Goal: Task Accomplishment & Management: Complete application form

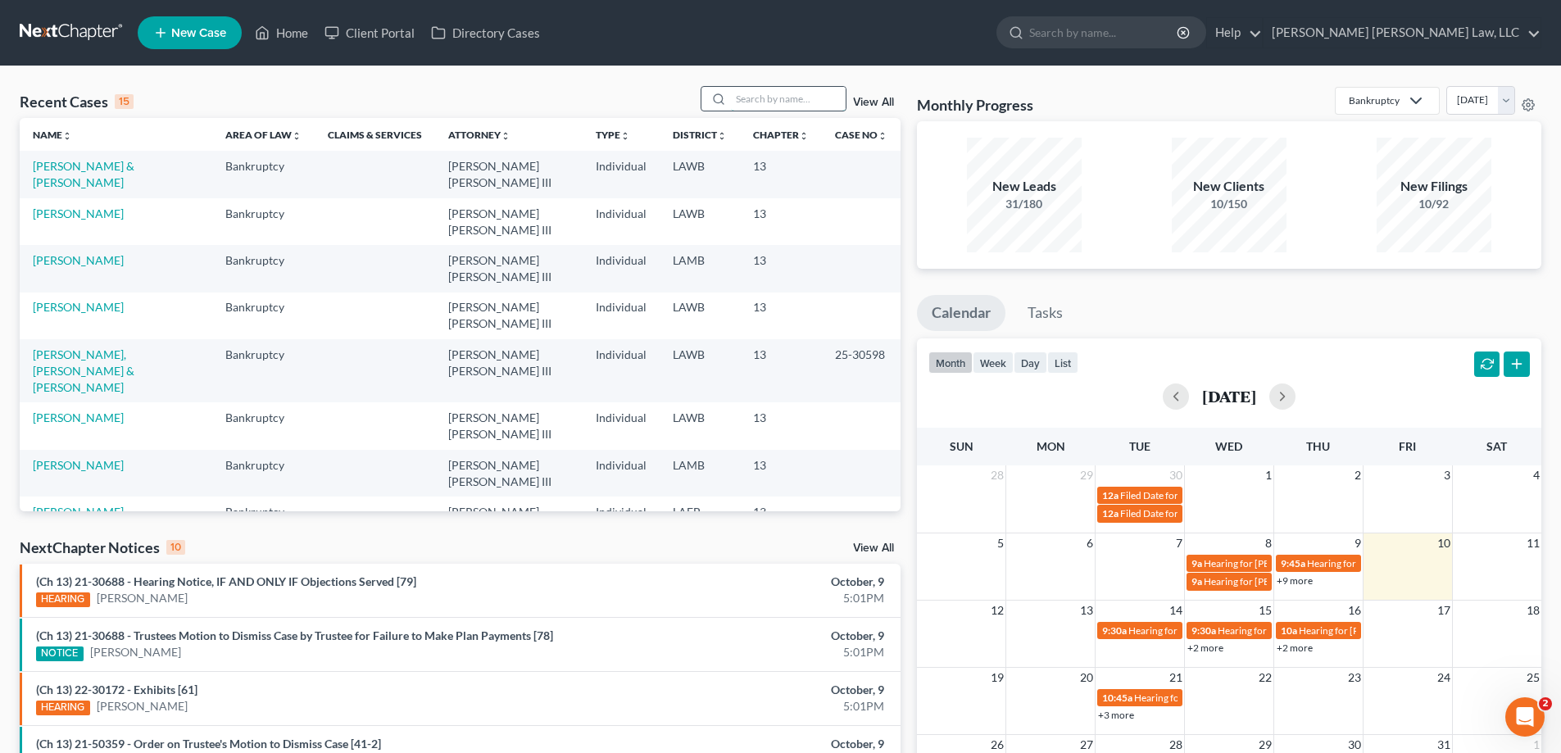
click at [823, 103] on input "search" at bounding box center [788, 99] width 115 height 24
type input "21-30163"
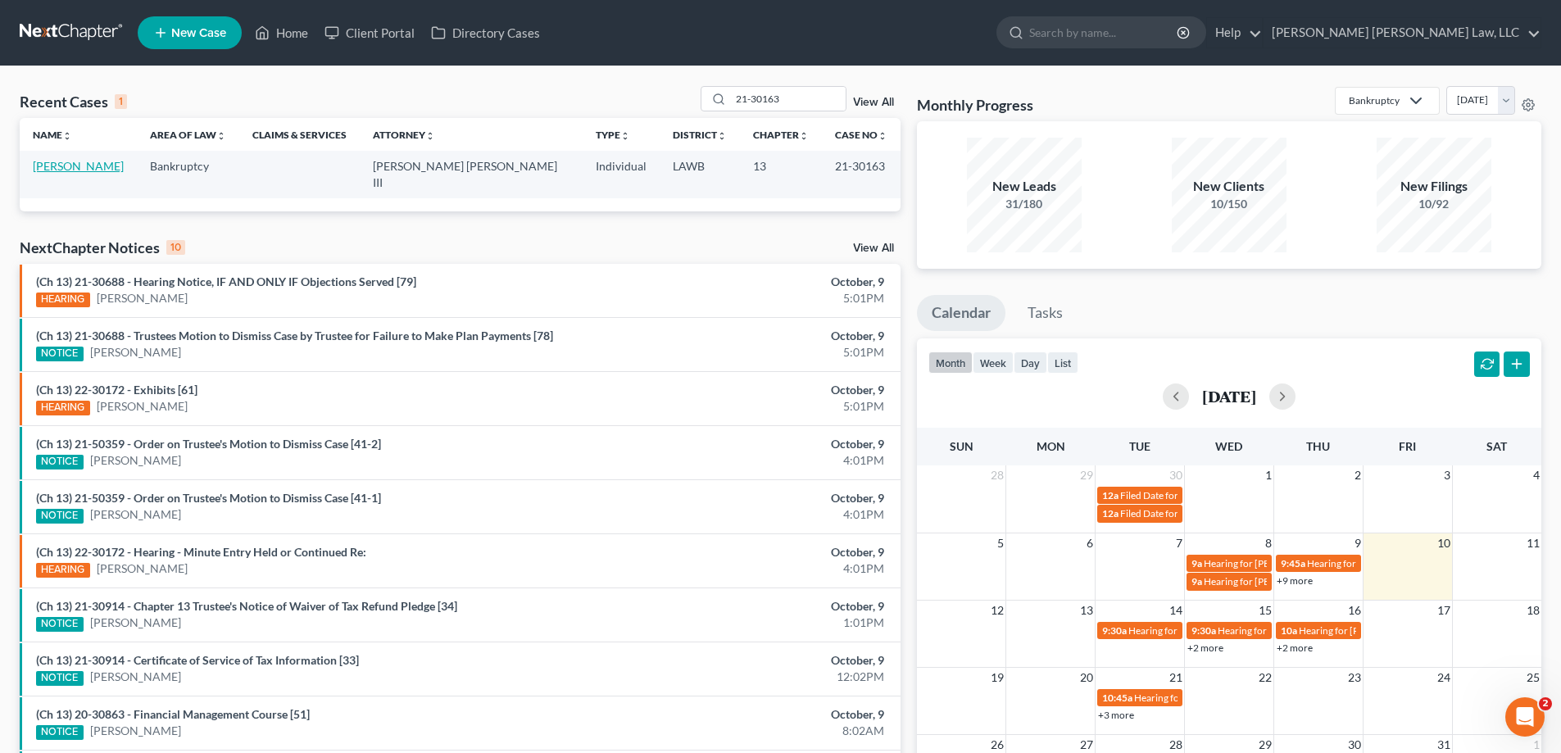
click at [79, 167] on link "[PERSON_NAME]" at bounding box center [78, 166] width 91 height 14
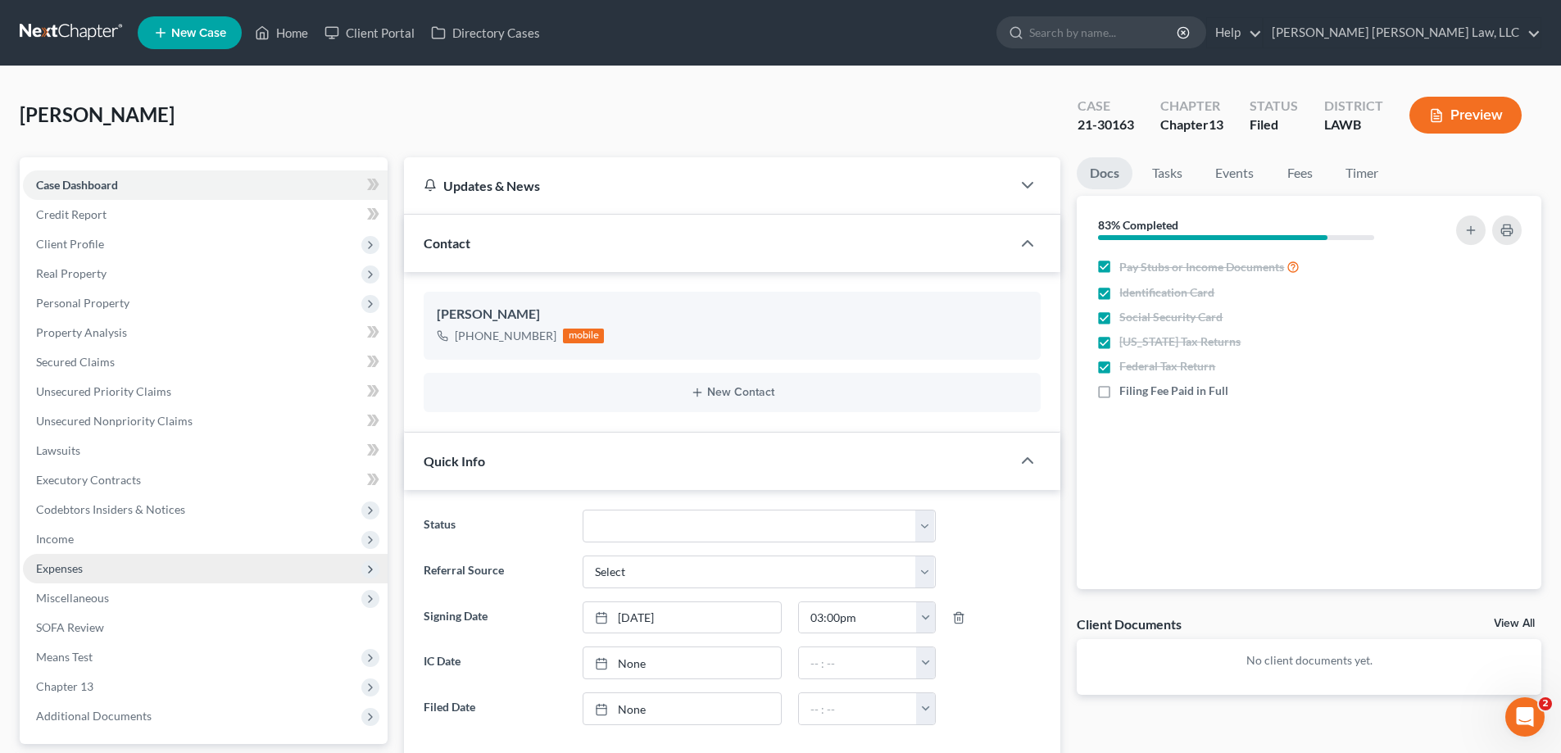
drag, startPoint x: 111, startPoint y: 562, endPoint x: 110, endPoint y: 549, distance: 13.2
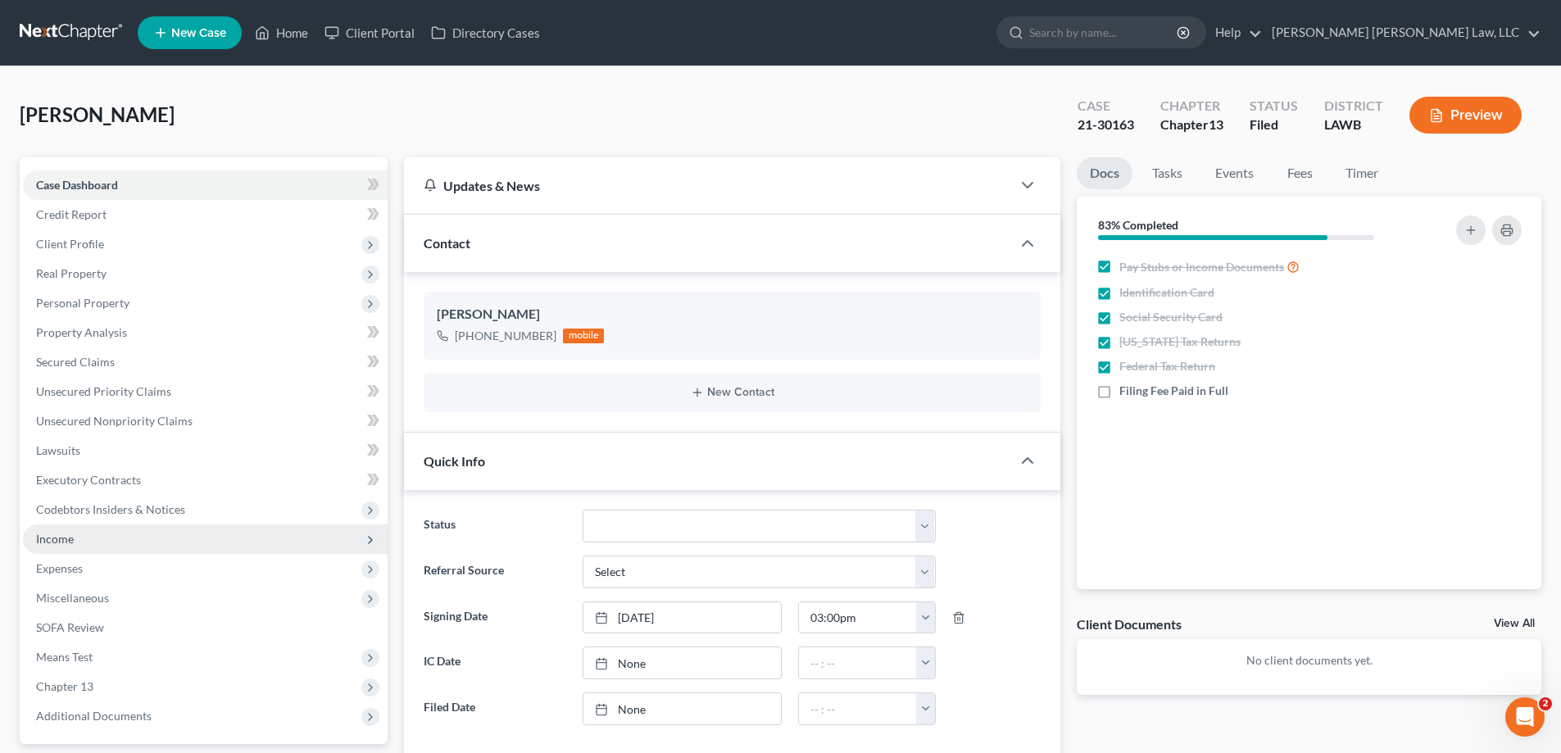
click at [111, 560] on span "Expenses" at bounding box center [205, 568] width 365 height 29
click at [110, 549] on span "Income" at bounding box center [205, 538] width 365 height 29
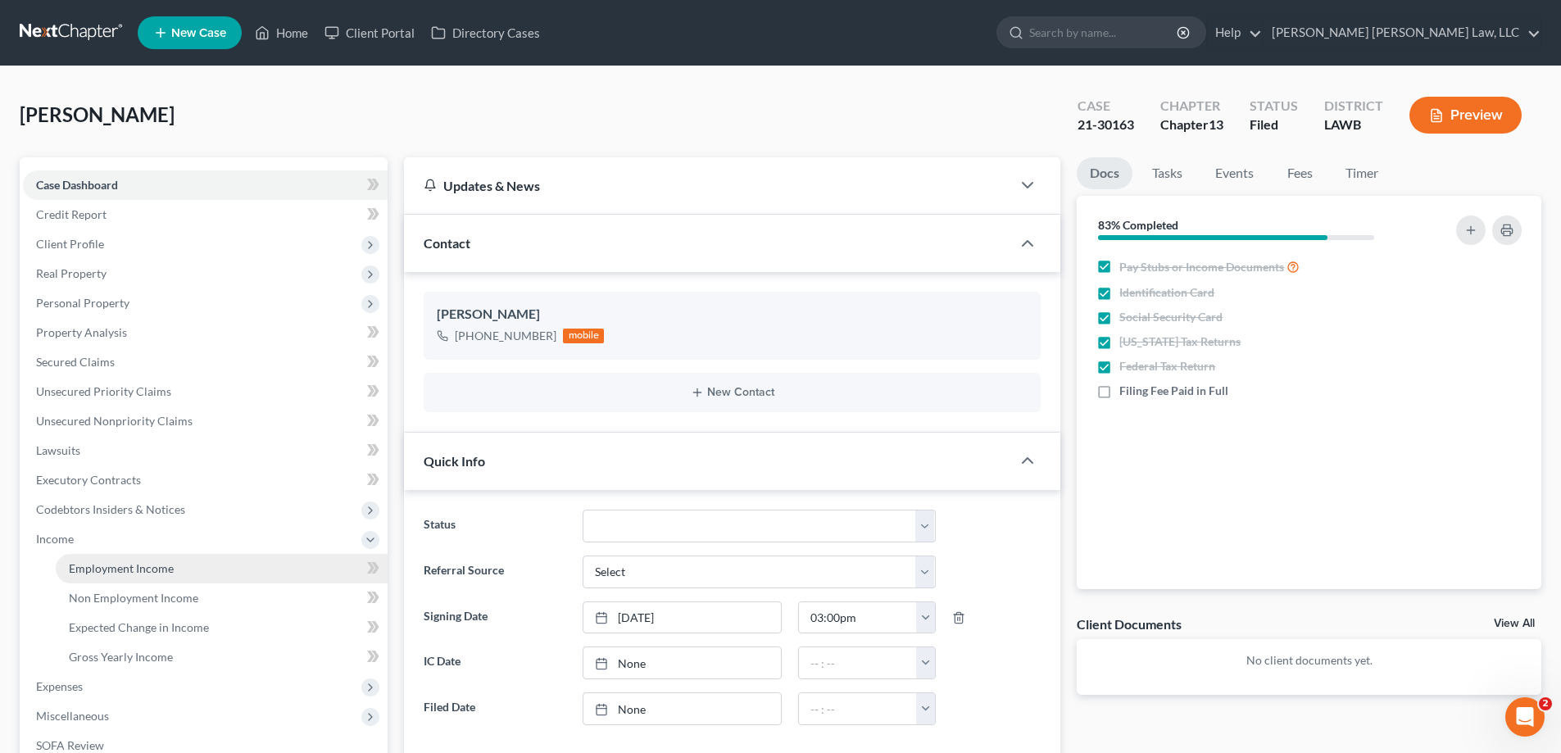
click at [132, 559] on link "Employment Income" at bounding box center [222, 568] width 332 height 29
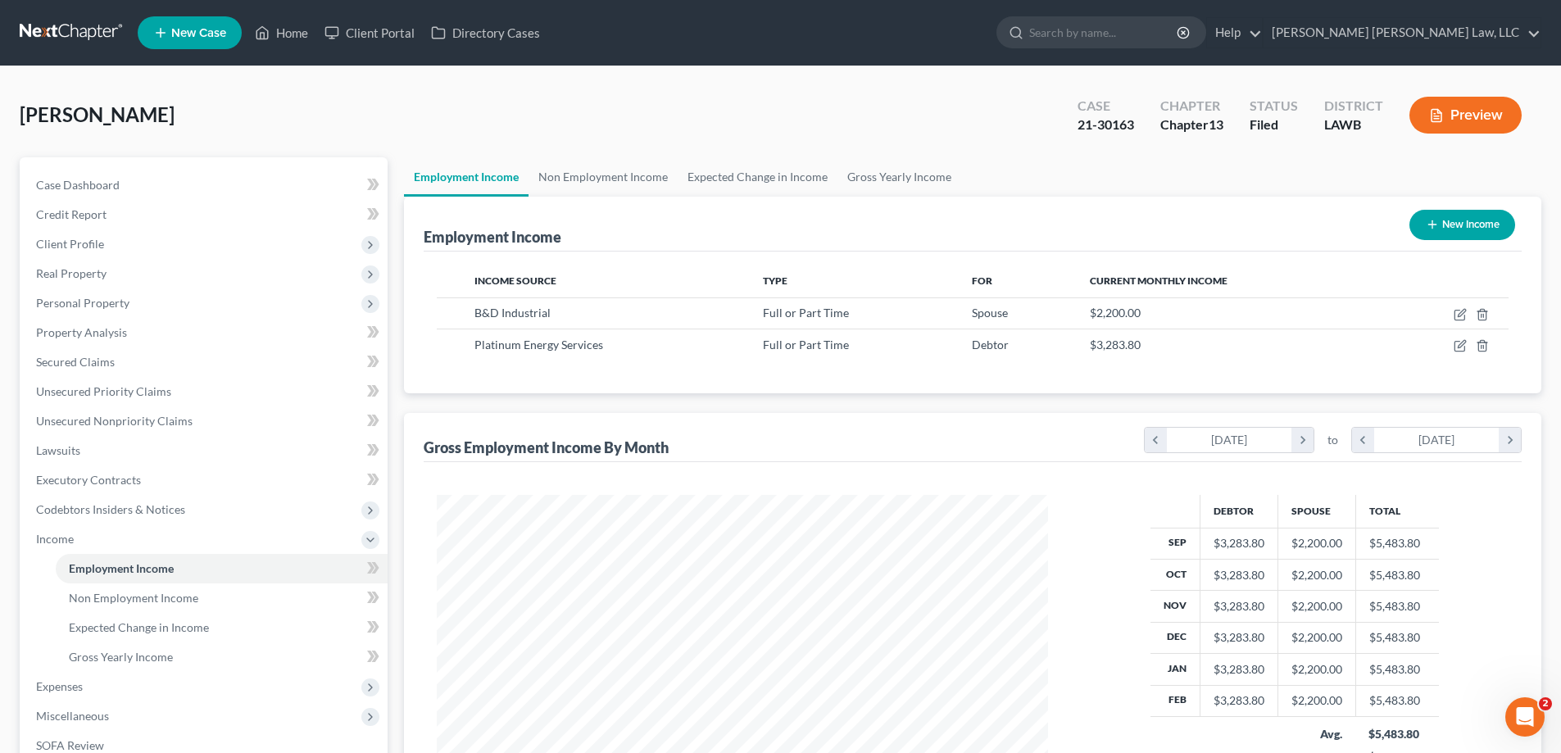
scroll to position [306, 644]
click at [603, 184] on link "Non Employment Income" at bounding box center [602, 176] width 149 height 39
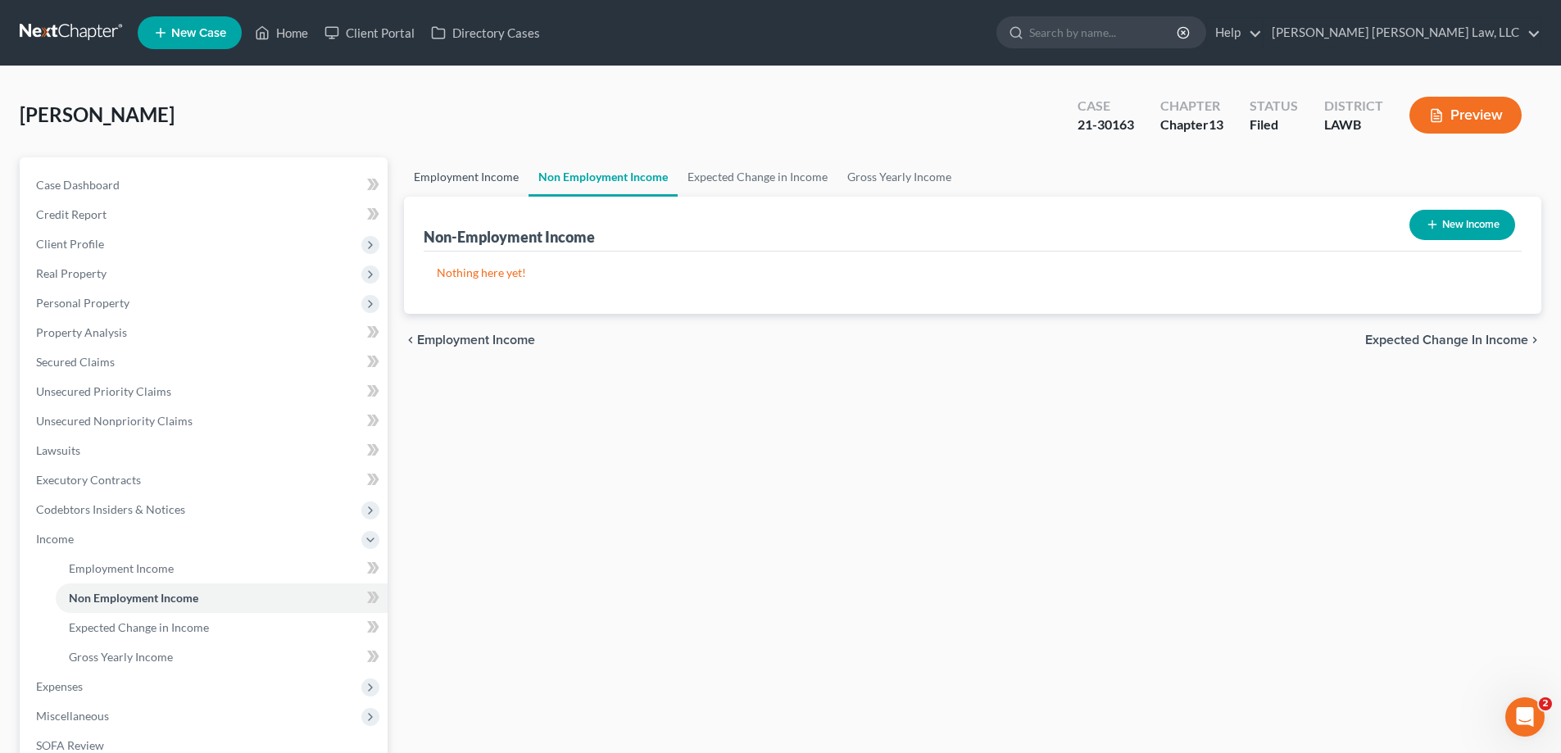
click at [487, 178] on link "Employment Income" at bounding box center [466, 176] width 125 height 39
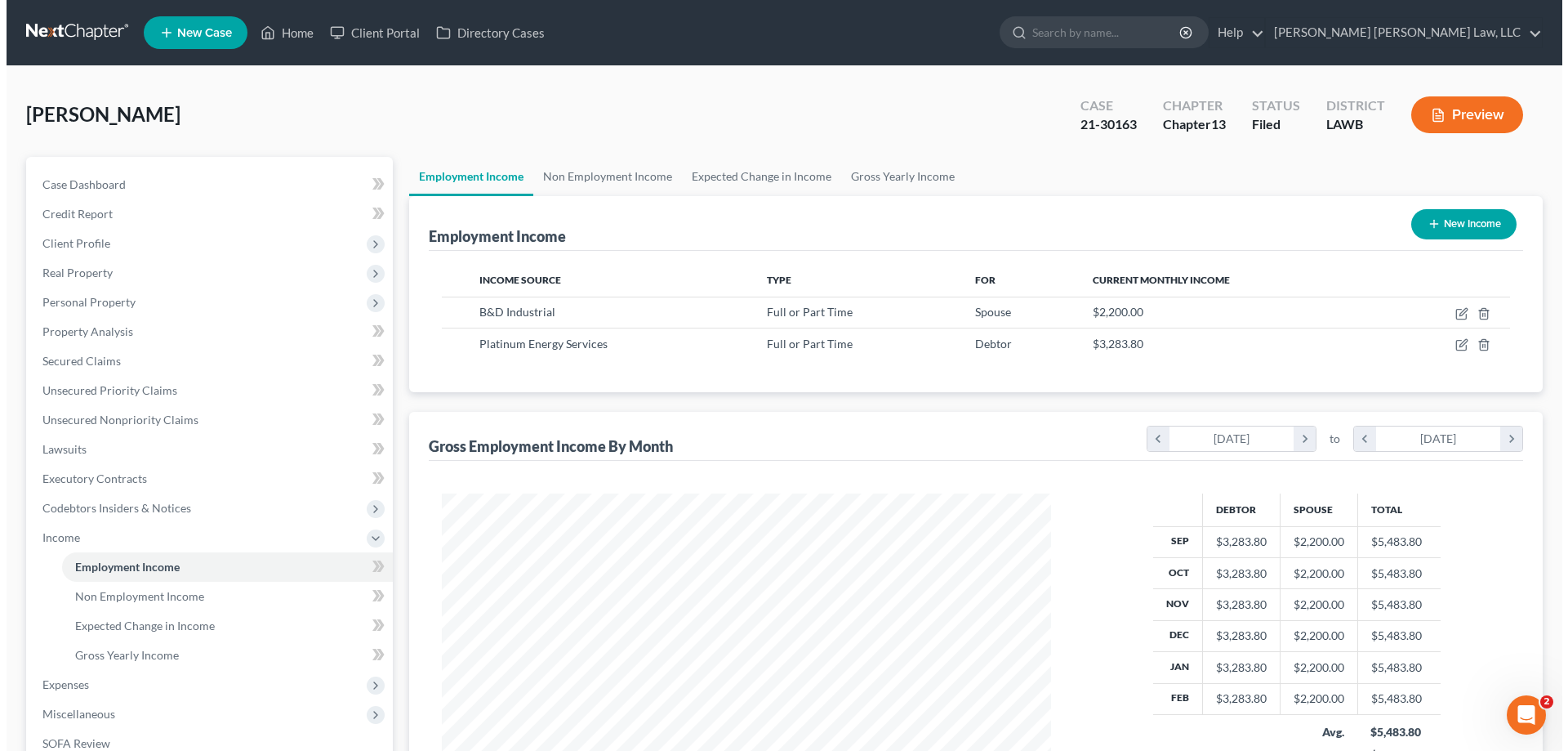
scroll to position [305, 642]
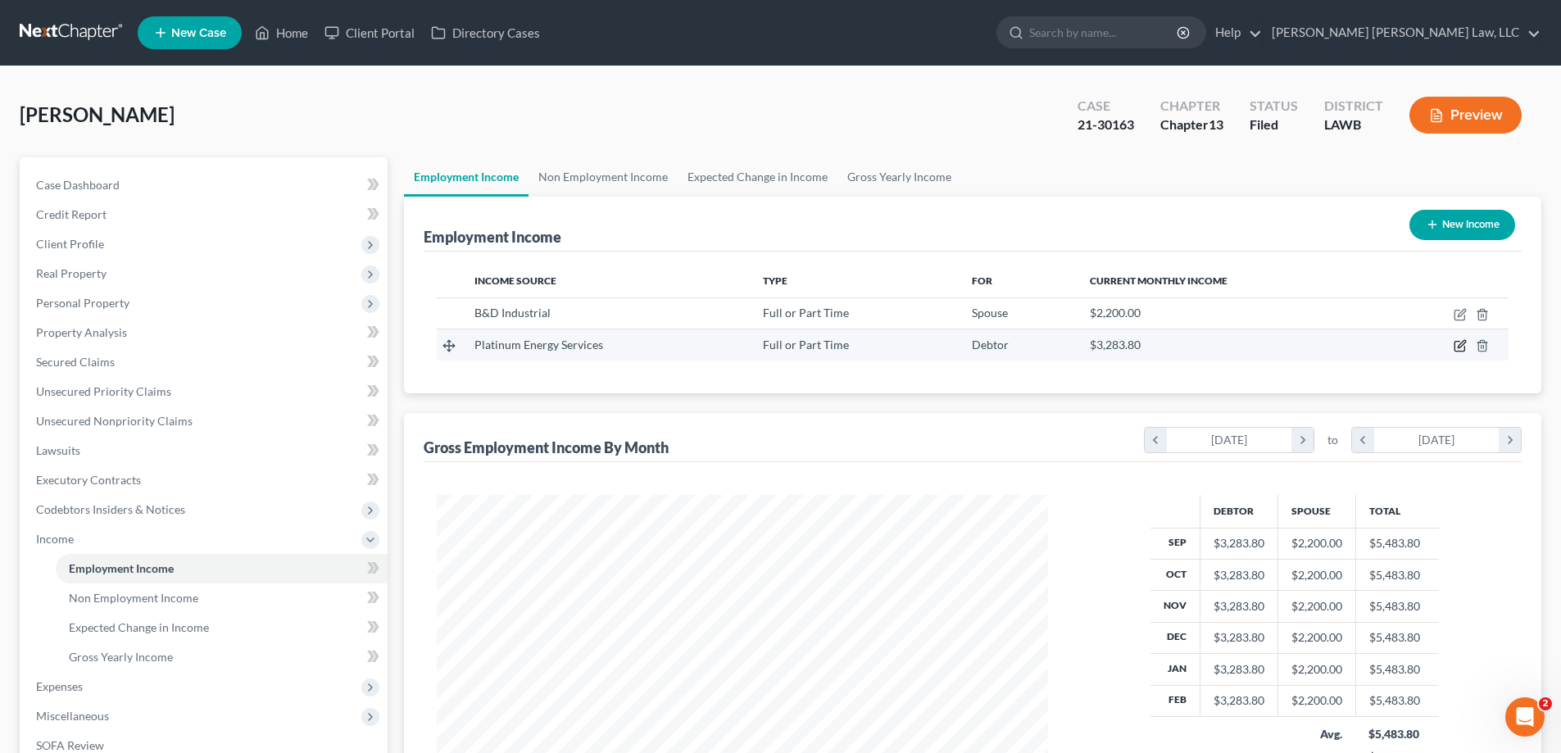
click at [1459, 346] on icon "button" at bounding box center [1461, 344] width 7 height 7
select select "0"
select select "19"
select select "3"
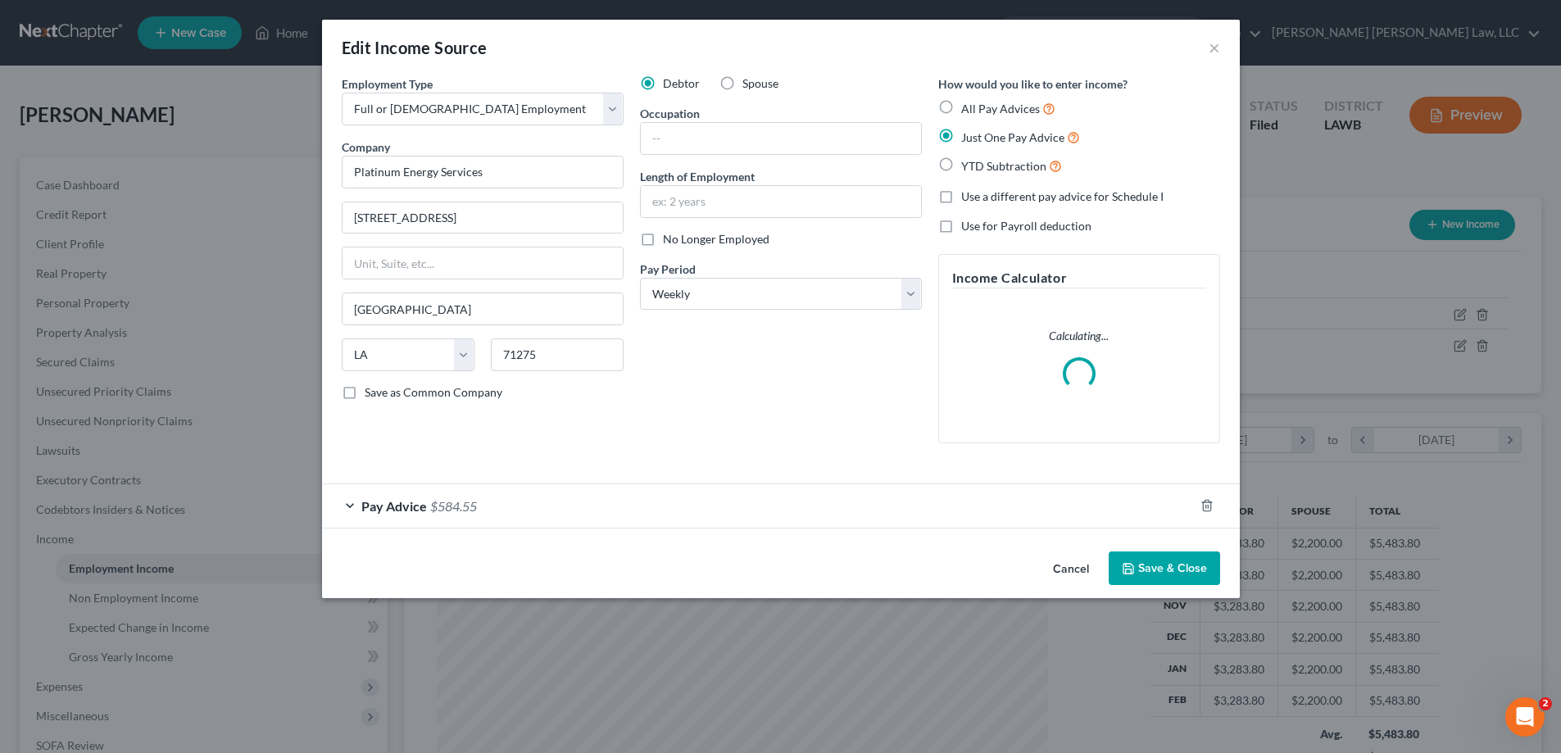
scroll to position [308, 650]
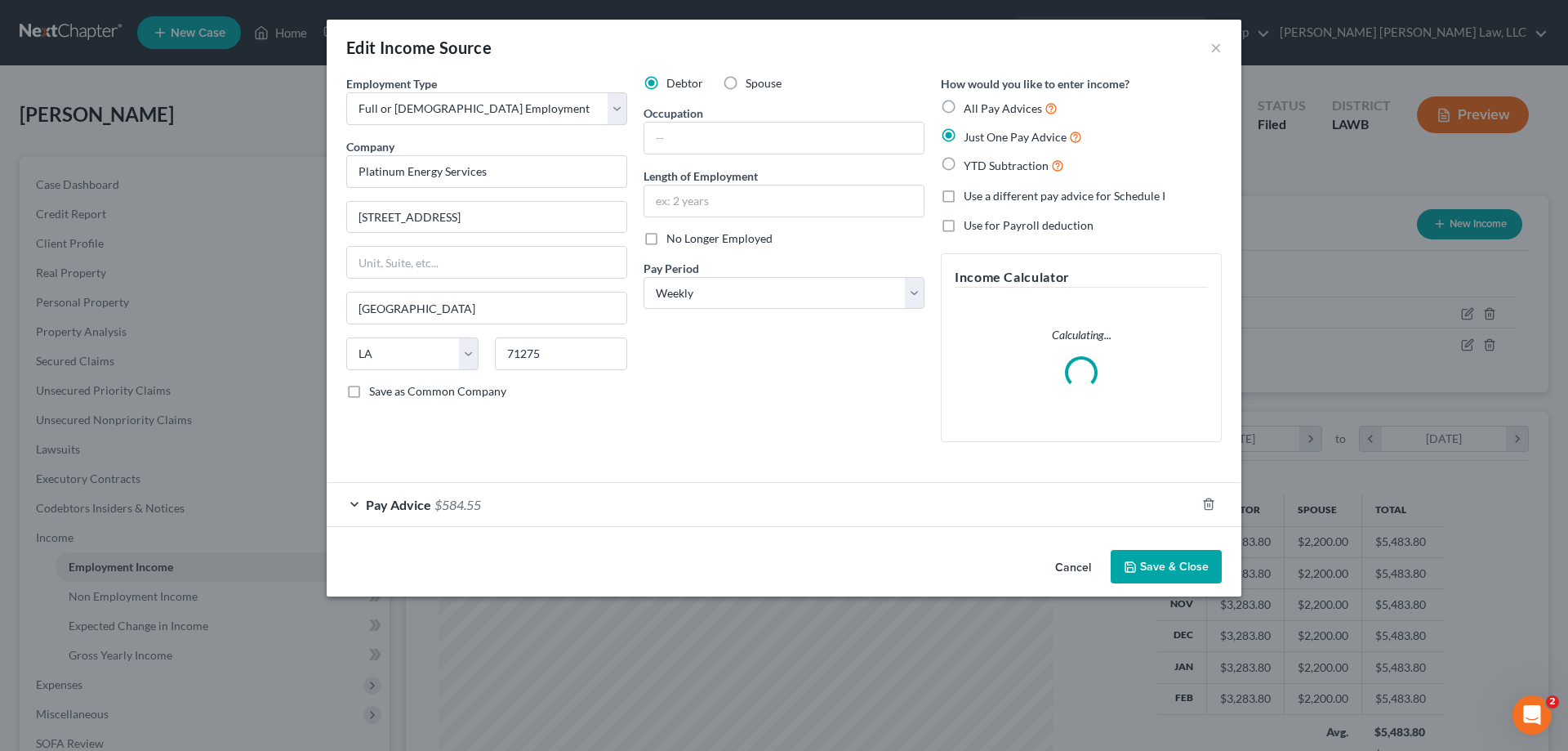
click at [667, 238] on label "No Longer Employed" at bounding box center [720, 238] width 107 height 16
click at [673, 238] on input "No Longer Employed" at bounding box center [678, 235] width 11 height 11
checkbox input "true"
click at [1138, 571] on button "Save & Close" at bounding box center [1165, 566] width 111 height 34
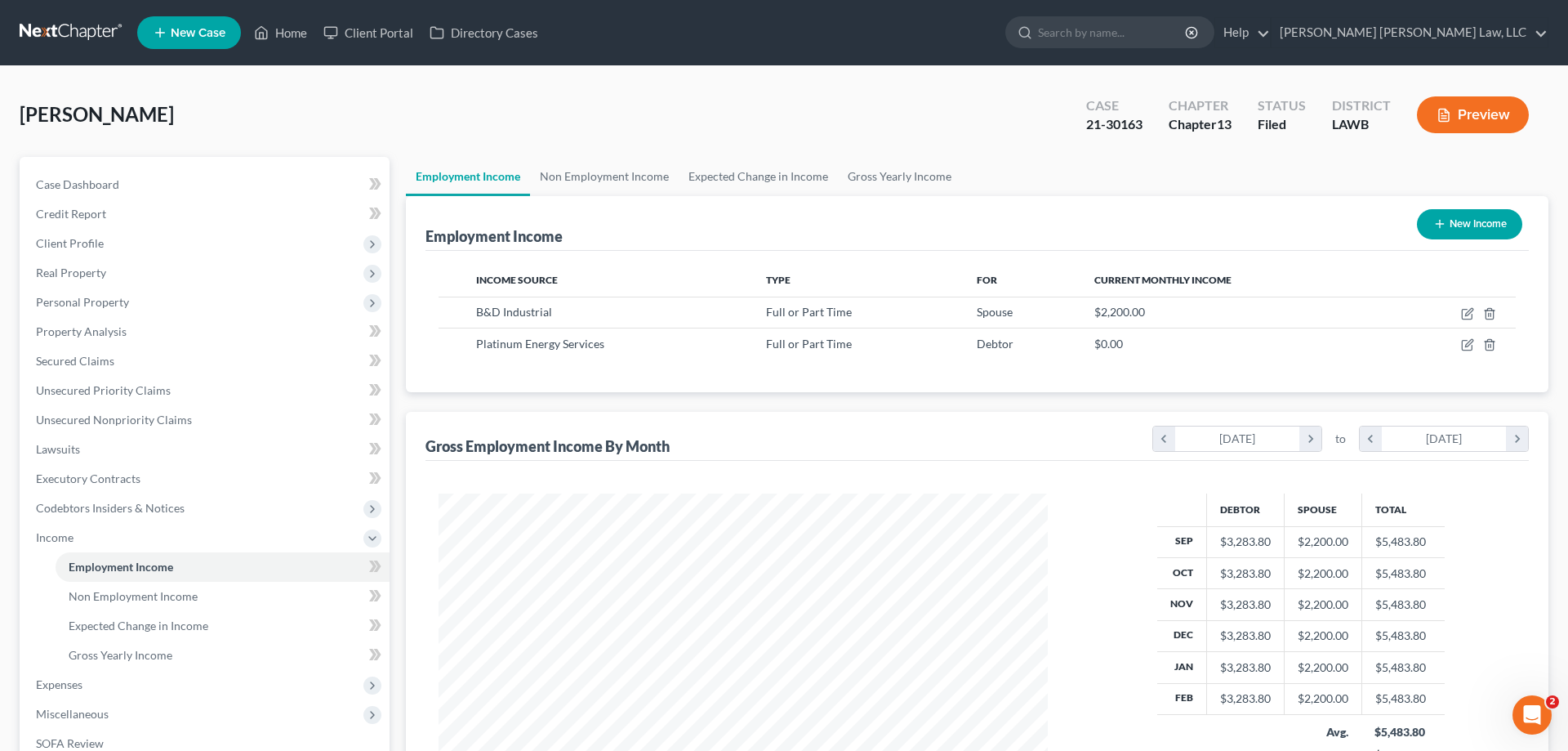
scroll to position [816801, 816036]
click at [1450, 342] on icon "button" at bounding box center [1454, 346] width 10 height 10
select select "0"
select select "19"
select select "3"
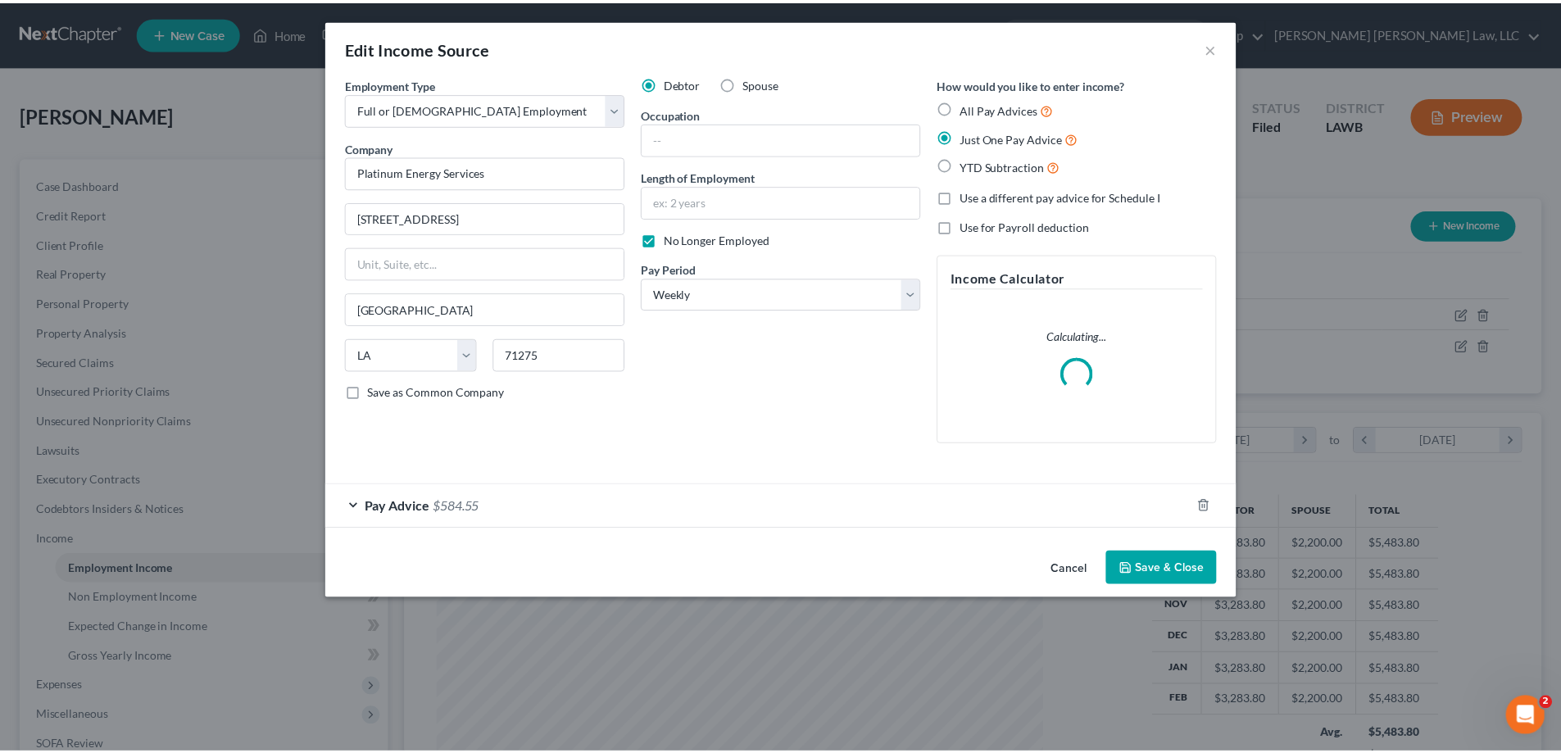
scroll to position [308, 650]
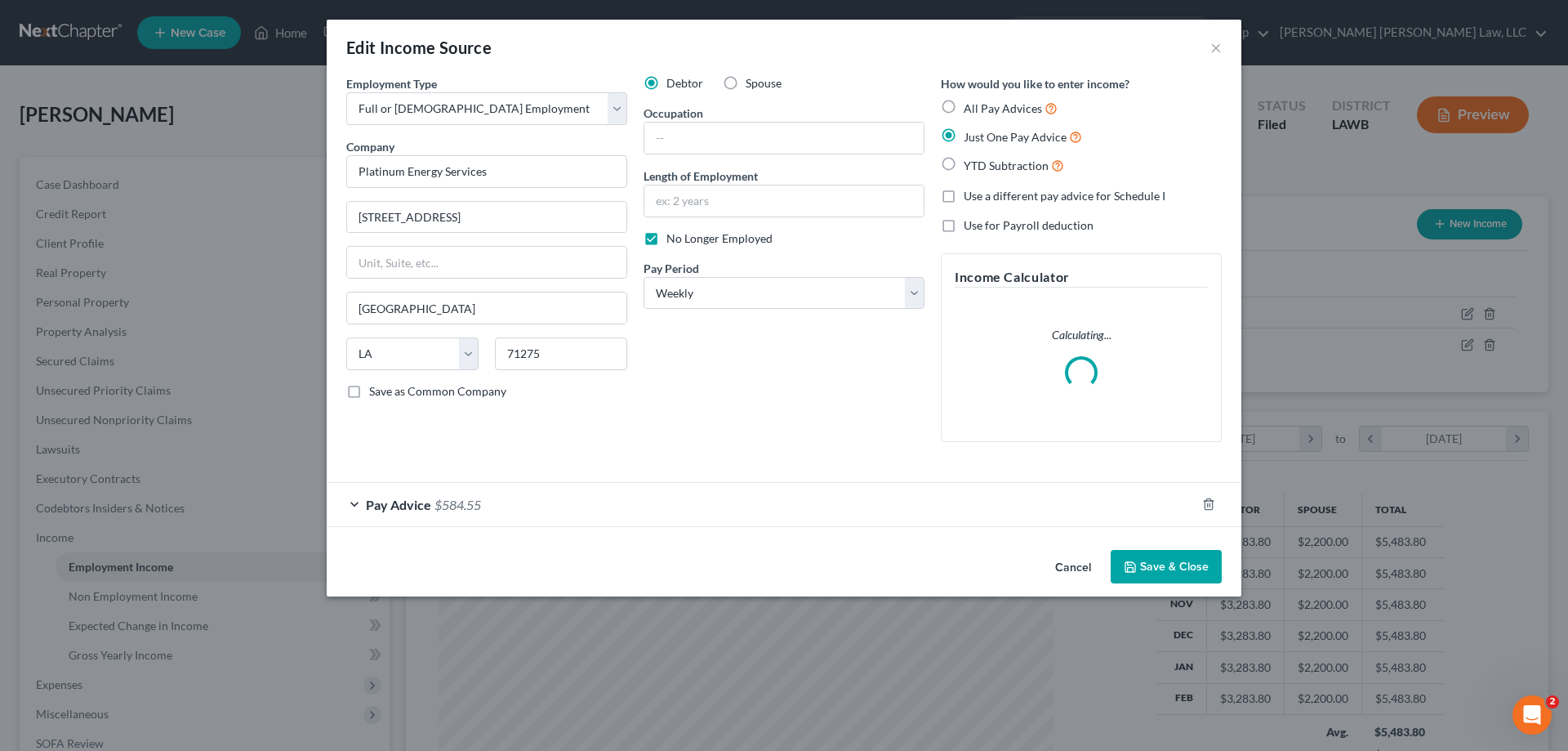
click at [647, 251] on div "Debtor Spouse Occupation Length of Employment No Longer Employed Pay Period * S…" at bounding box center [784, 264] width 297 height 380
click at [667, 245] on label "No Longer Employed" at bounding box center [720, 238] width 107 height 16
click at [673, 241] on input "No Longer Employed" at bounding box center [678, 235] width 11 height 11
checkbox input "false"
click at [1127, 556] on button "Save & Close" at bounding box center [1165, 566] width 111 height 34
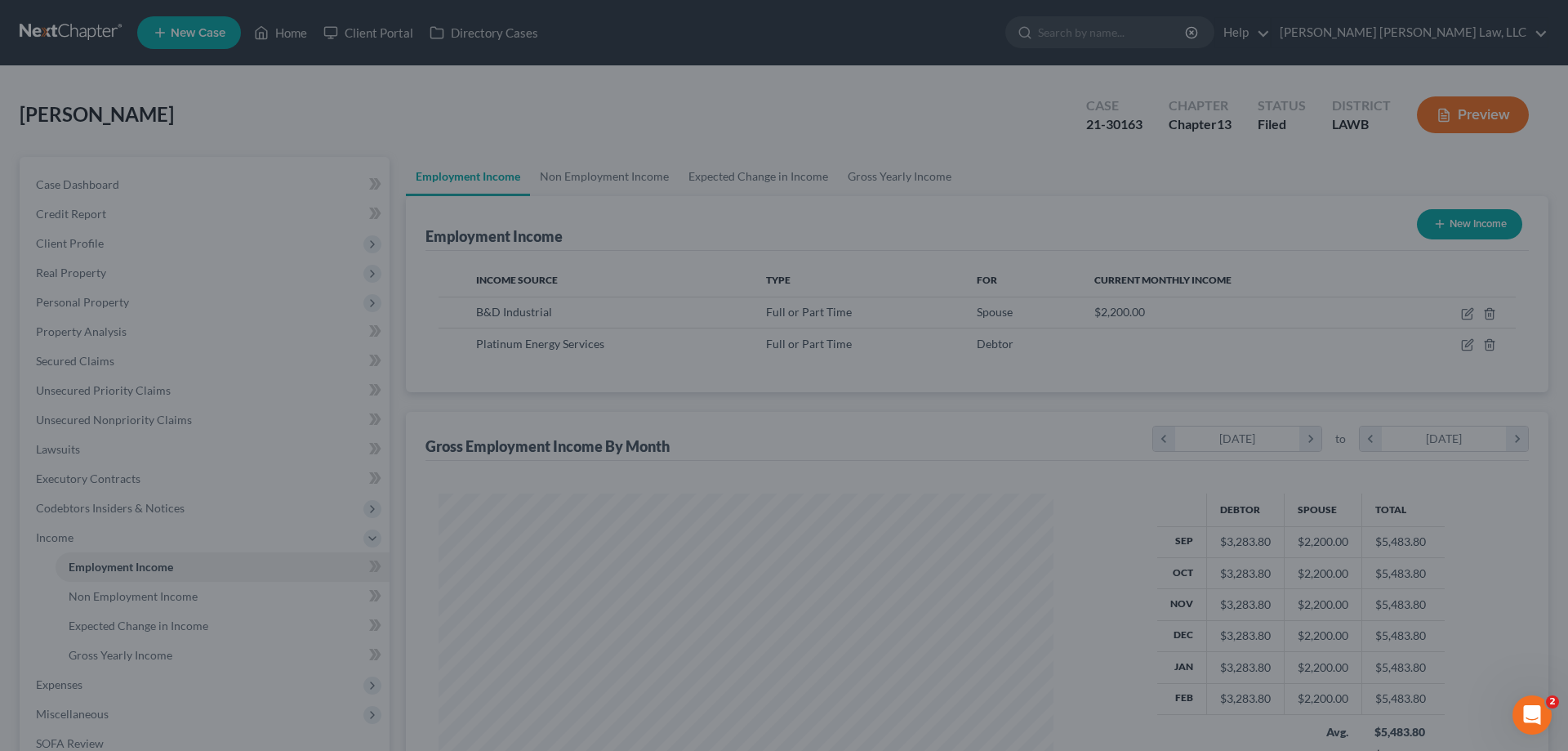
scroll to position [816801, 816036]
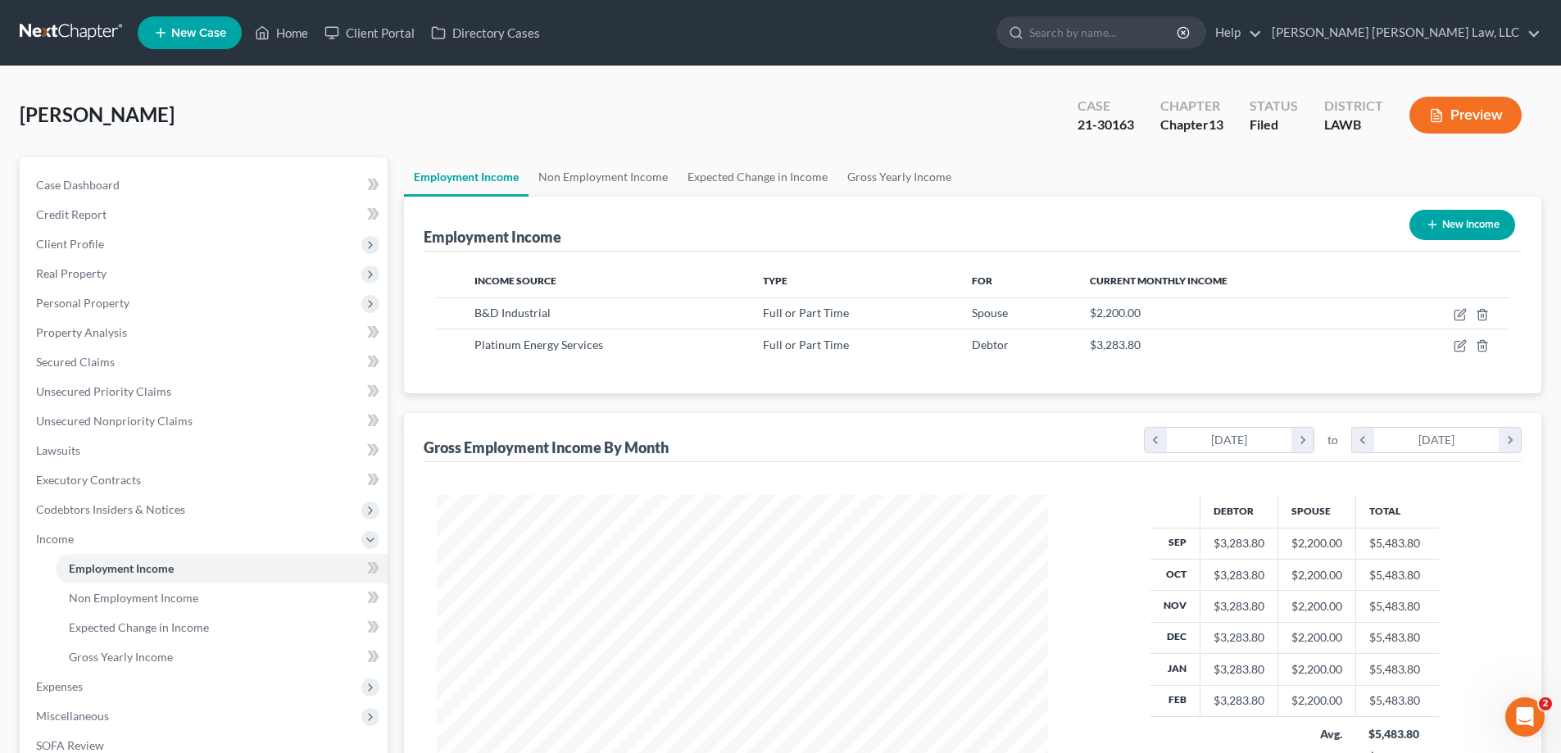
click at [1471, 111] on button "Preview" at bounding box center [1465, 115] width 112 height 37
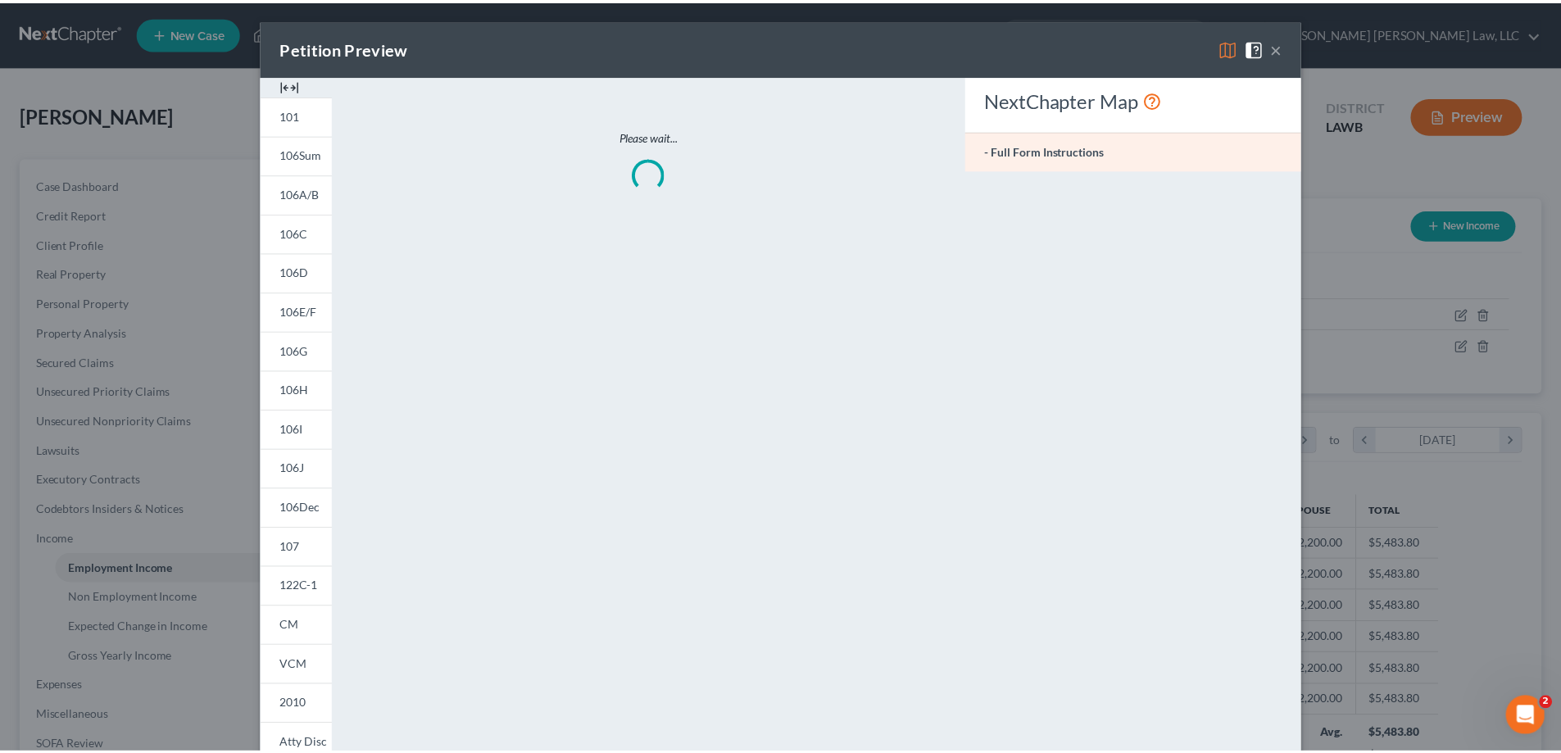
scroll to position [308, 650]
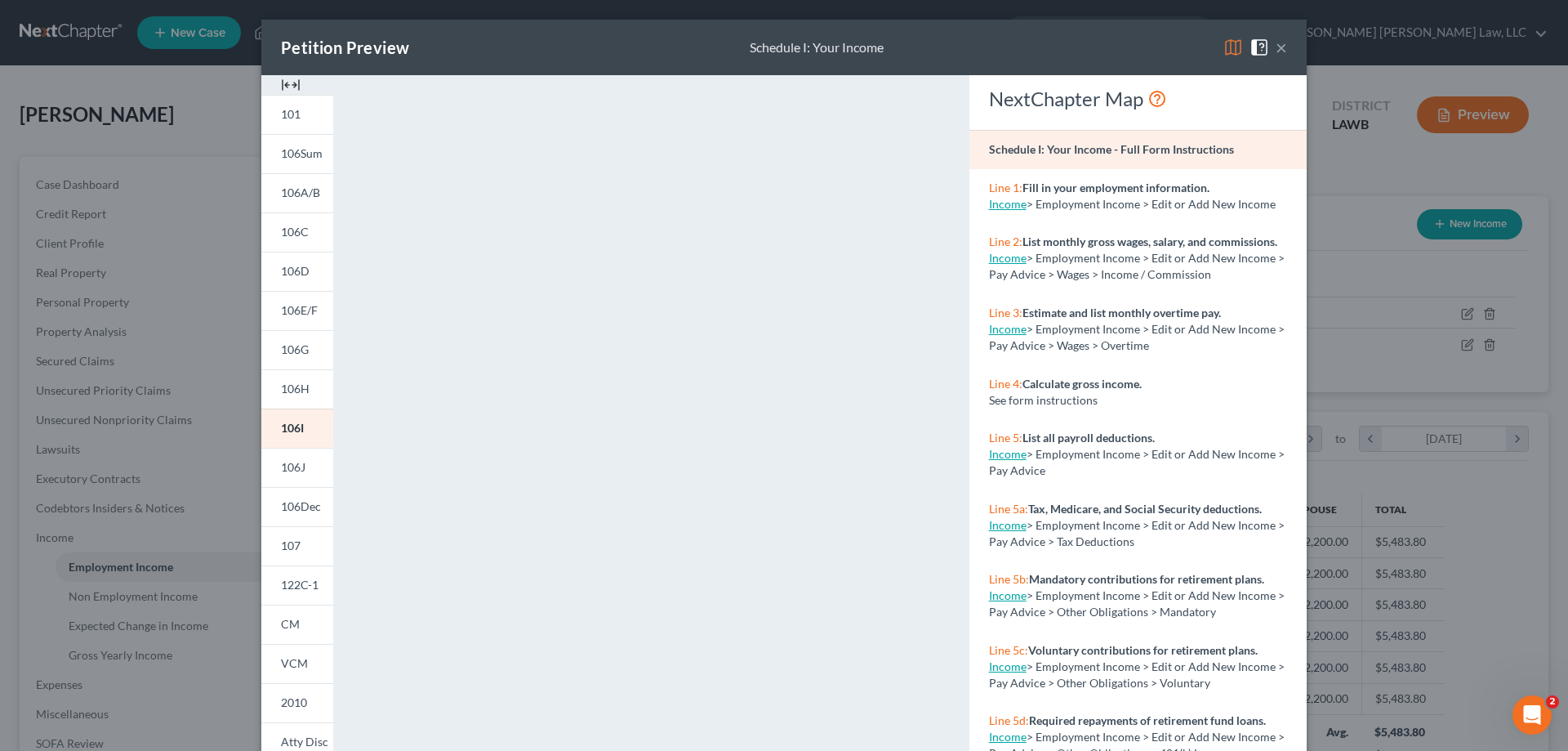
click at [1276, 48] on button "×" at bounding box center [1281, 48] width 11 height 20
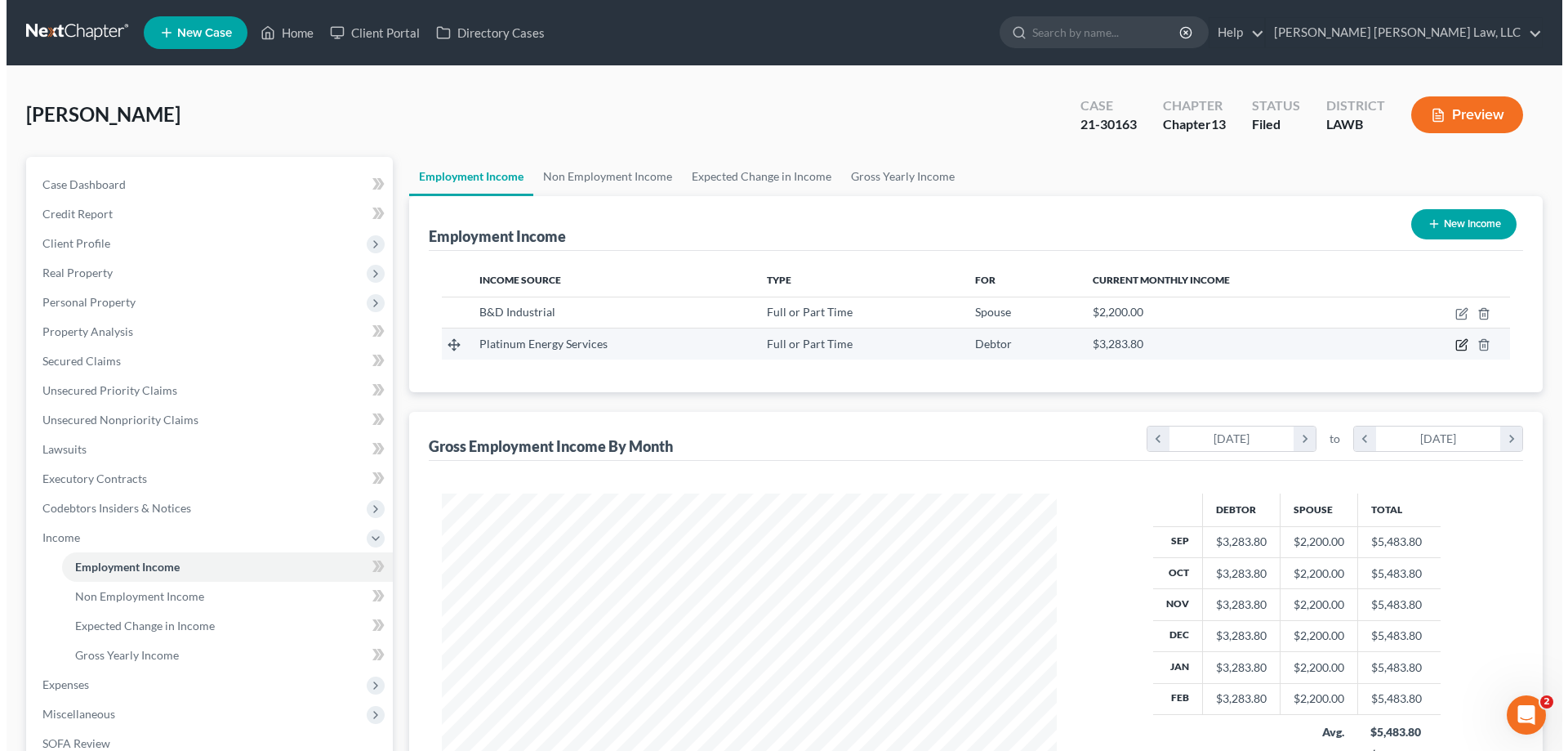
scroll to position [816801, 816036]
click at [1454, 340] on icon "button" at bounding box center [1454, 344] width 13 height 13
select select "0"
select select "19"
select select "3"
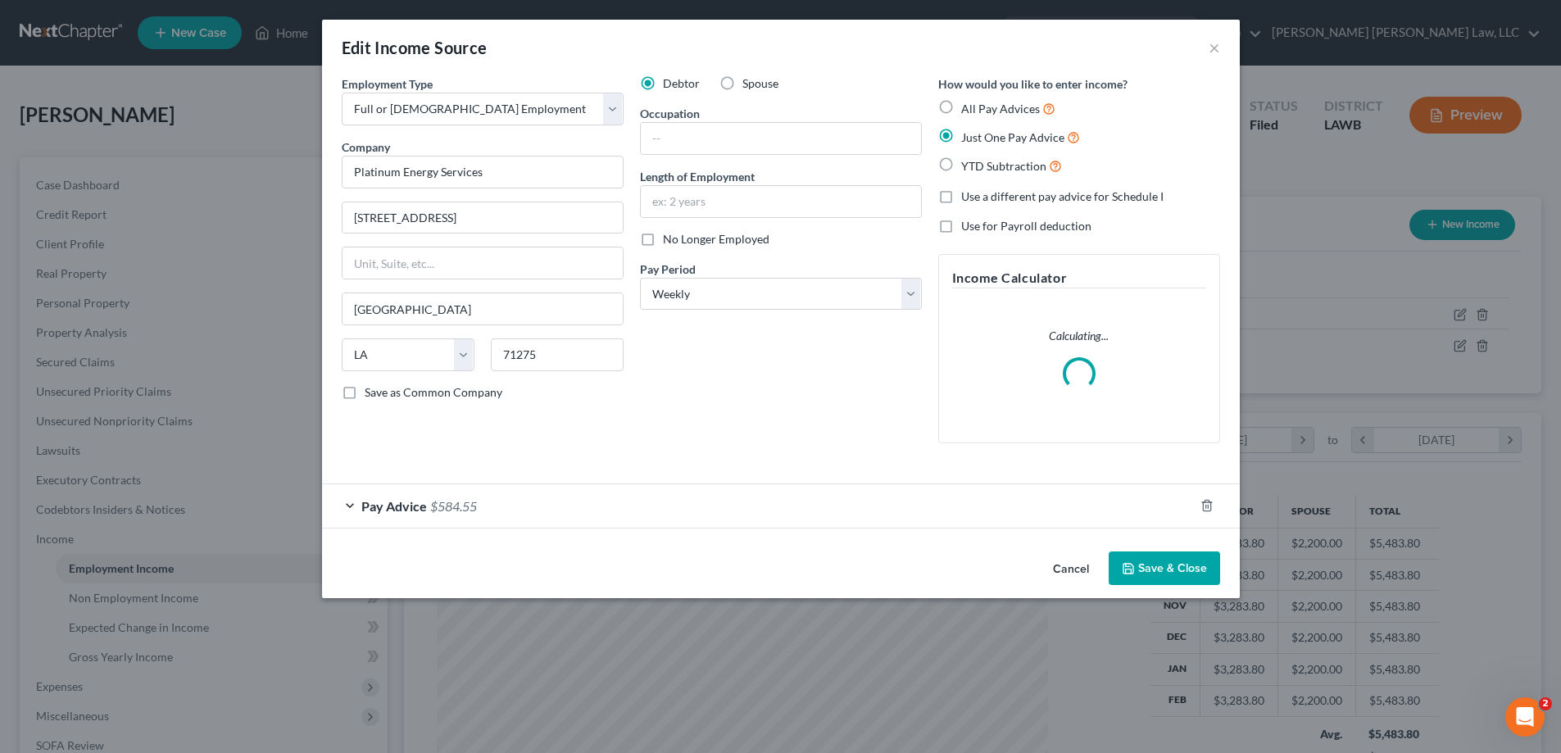
scroll to position [308, 650]
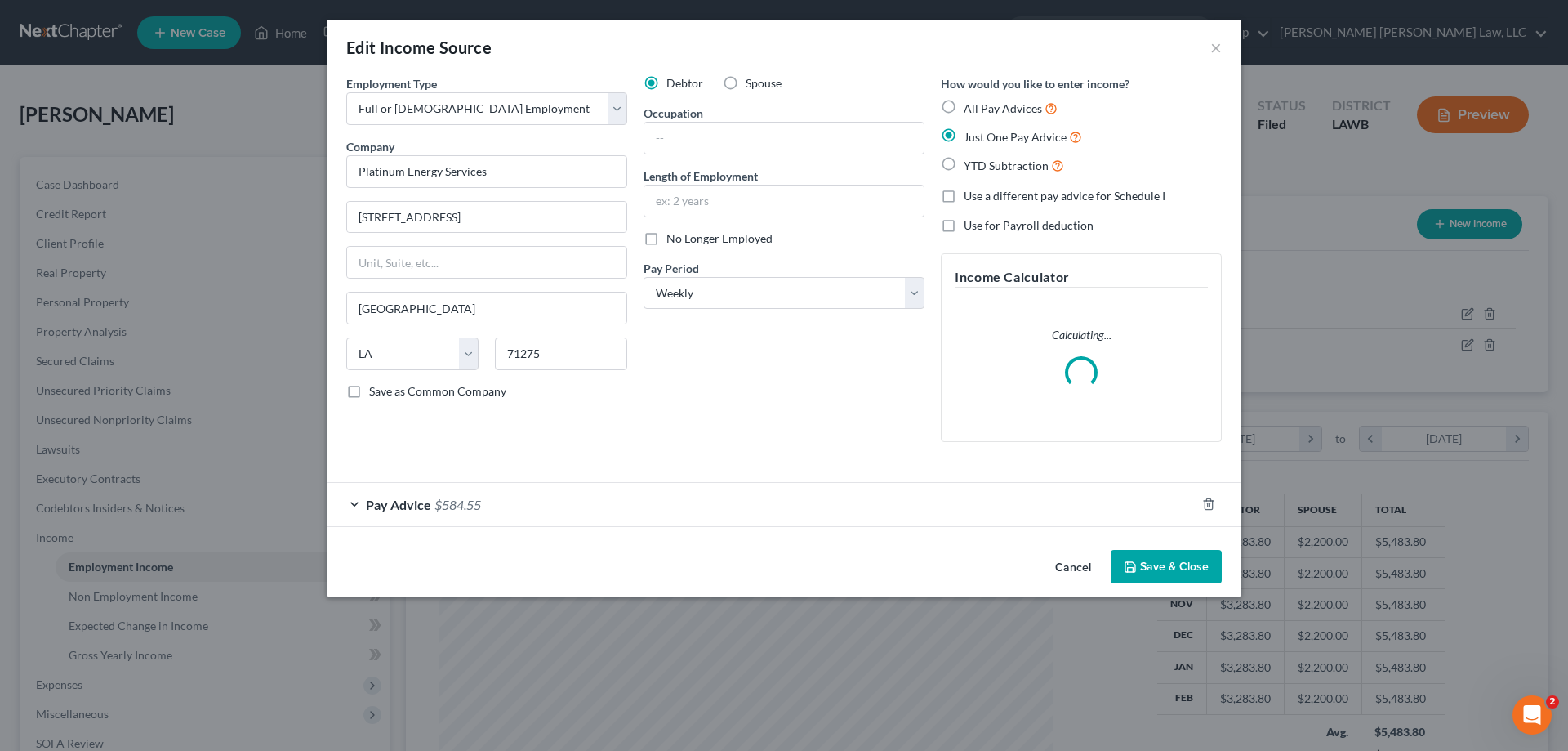
click at [667, 243] on label "No Longer Employed" at bounding box center [720, 238] width 107 height 16
click at [673, 241] on input "No Longer Employed" at bounding box center [678, 235] width 11 height 11
checkbox input "true"
click at [1197, 558] on button "Save & Close" at bounding box center [1165, 566] width 111 height 34
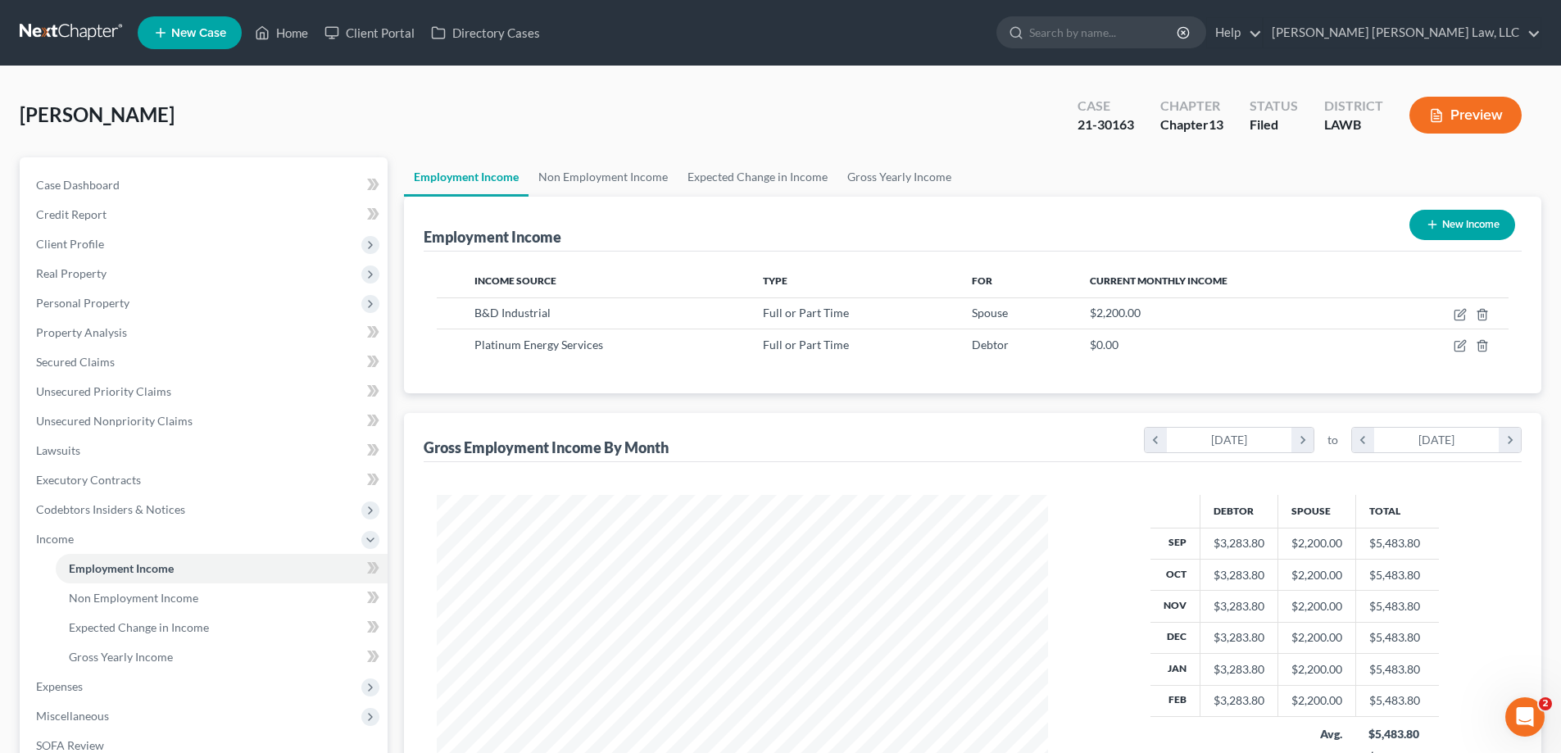
scroll to position [246, 0]
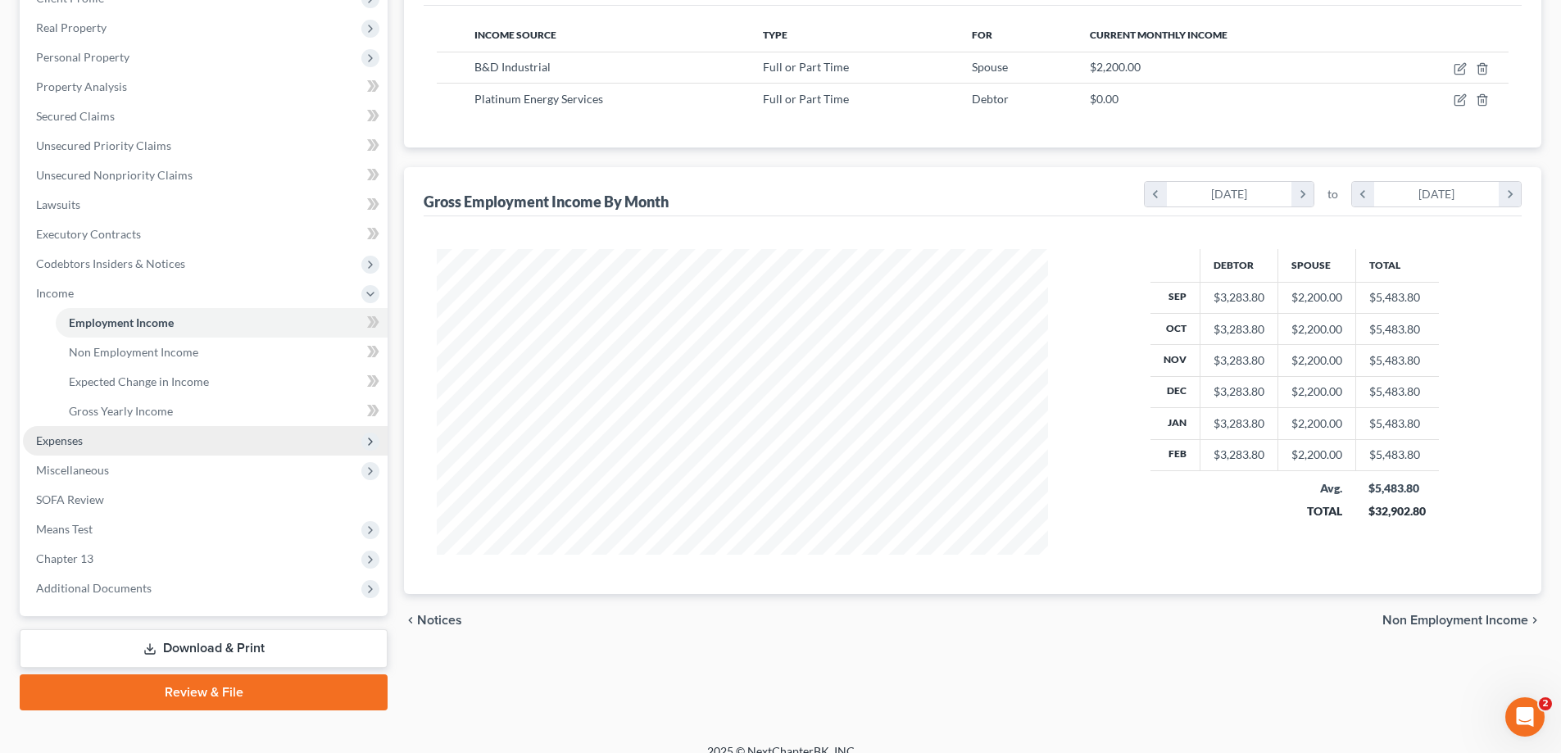
click at [91, 447] on span "Expenses" at bounding box center [205, 440] width 365 height 29
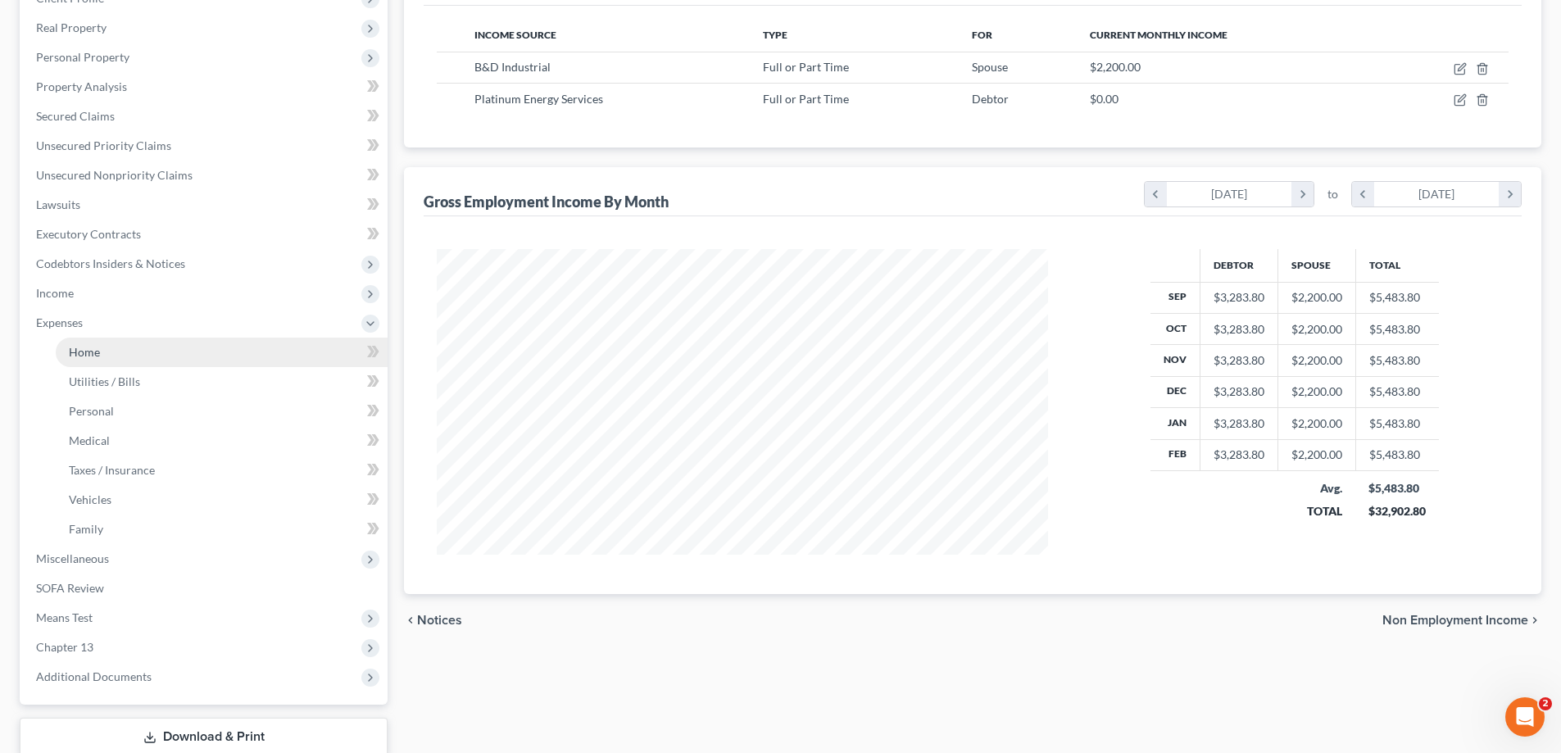
click at [73, 347] on span "Home" at bounding box center [84, 352] width 31 height 14
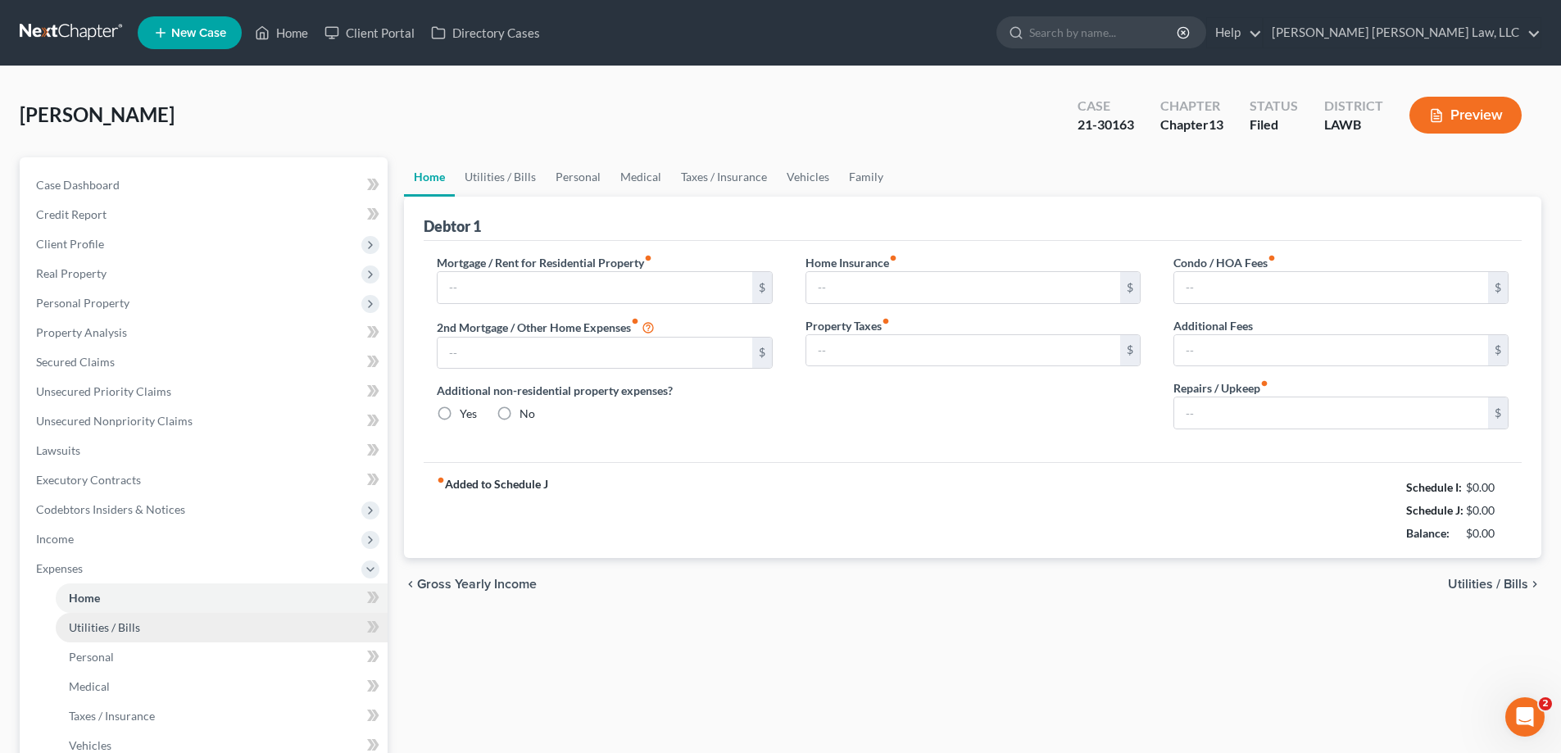
type input "550.00"
type input "0.00"
radio input "true"
type input "0.00"
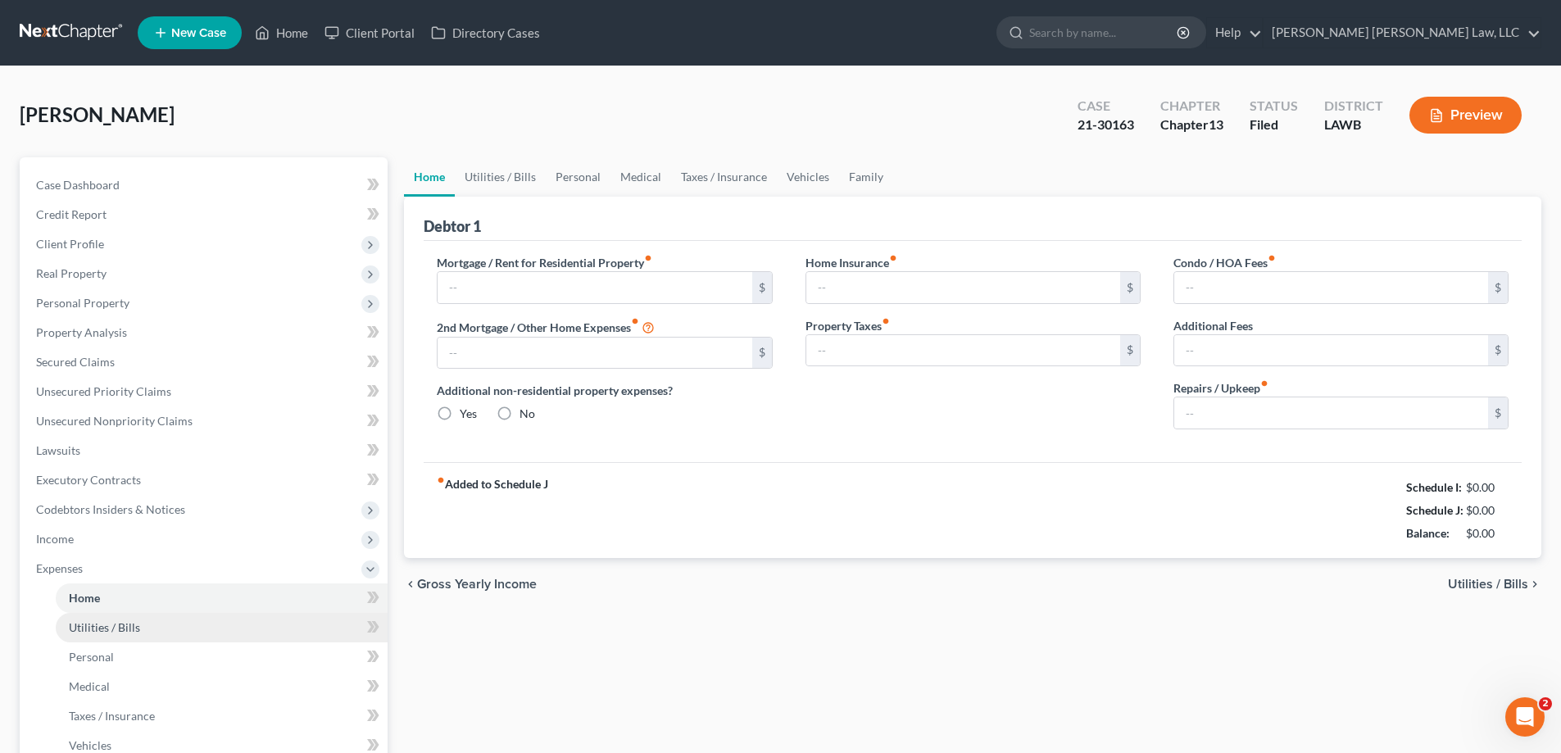
type input "0.00"
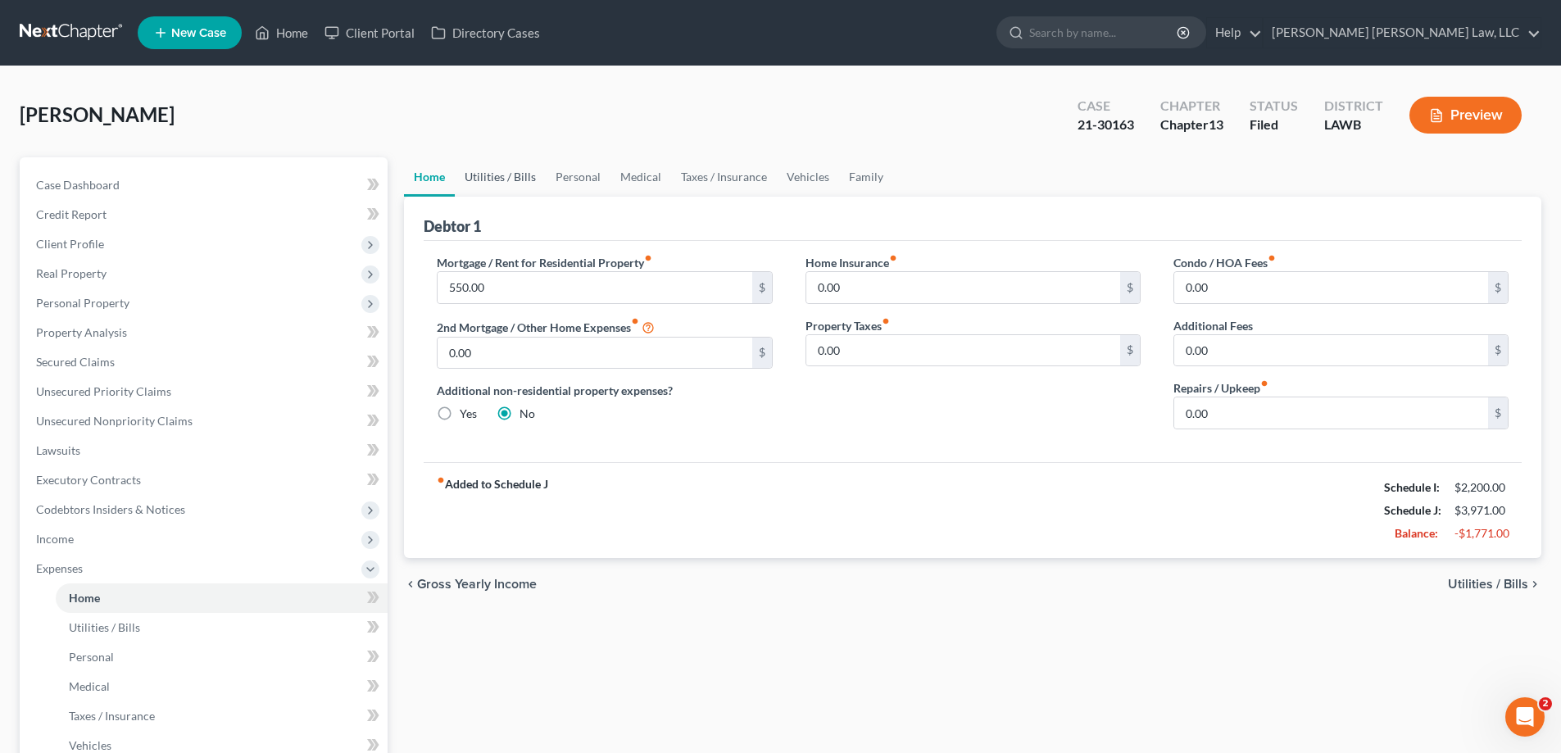
click at [532, 179] on link "Utilities / Bills" at bounding box center [500, 176] width 91 height 39
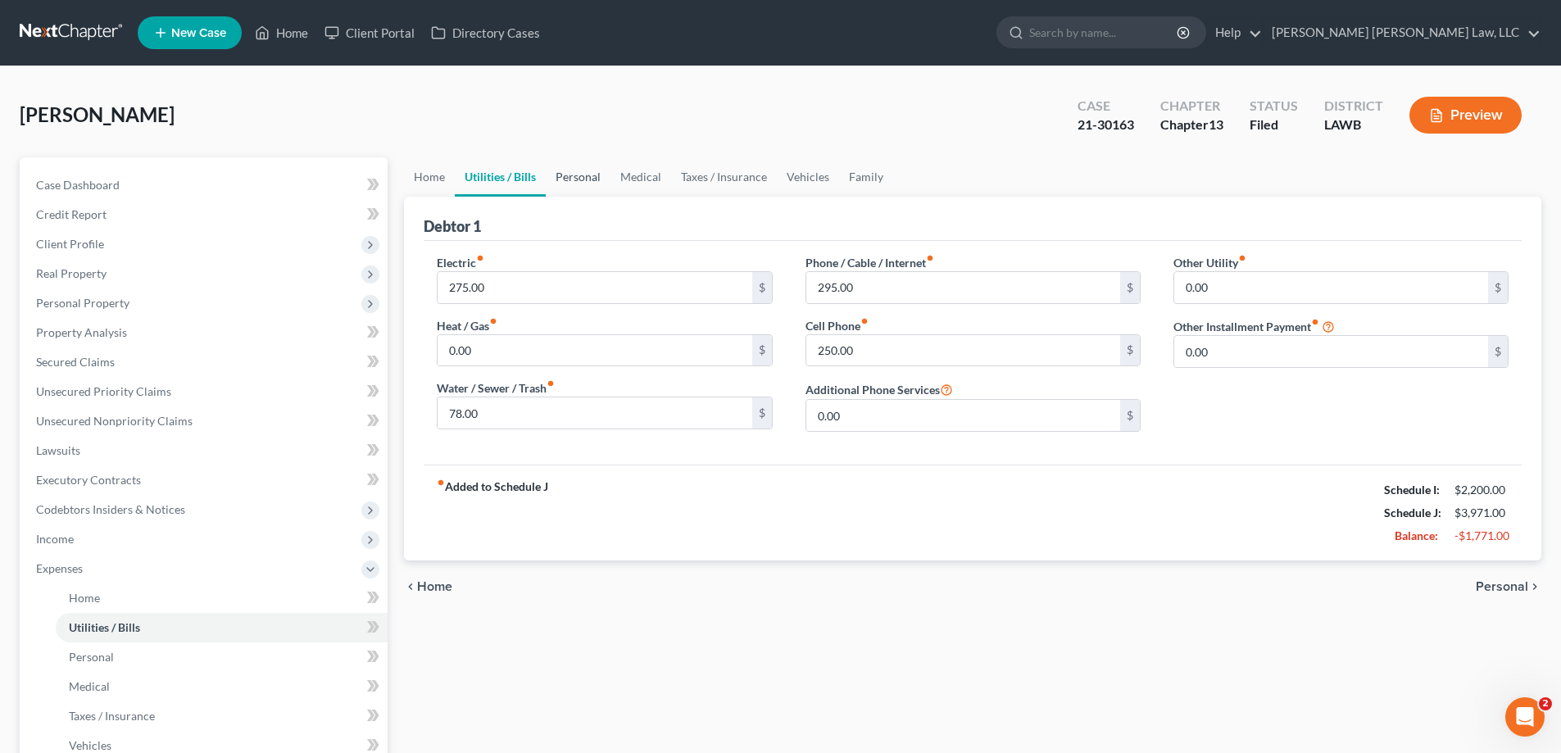
click at [549, 184] on link "Personal" at bounding box center [578, 176] width 65 height 39
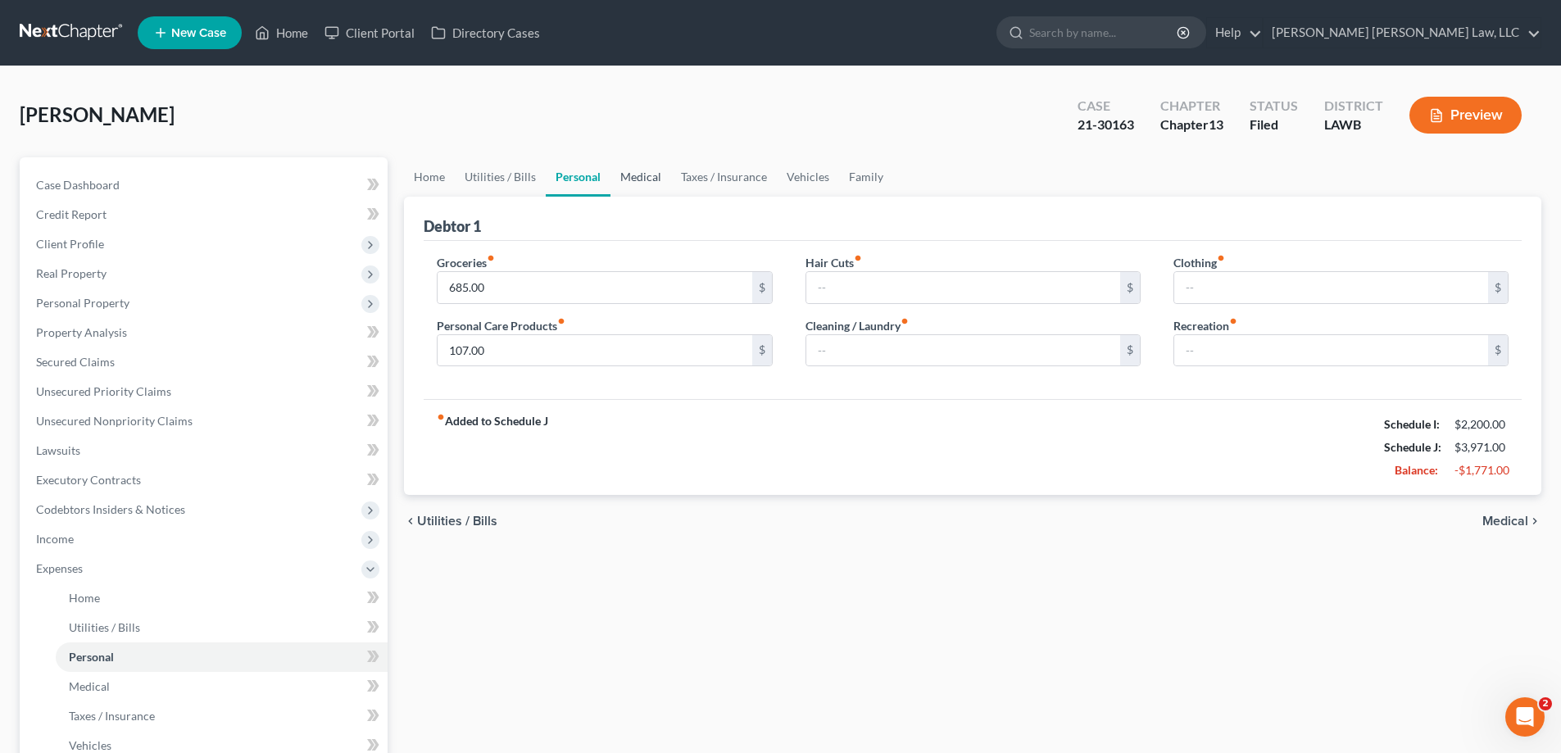
click at [651, 186] on link "Medical" at bounding box center [640, 176] width 61 height 39
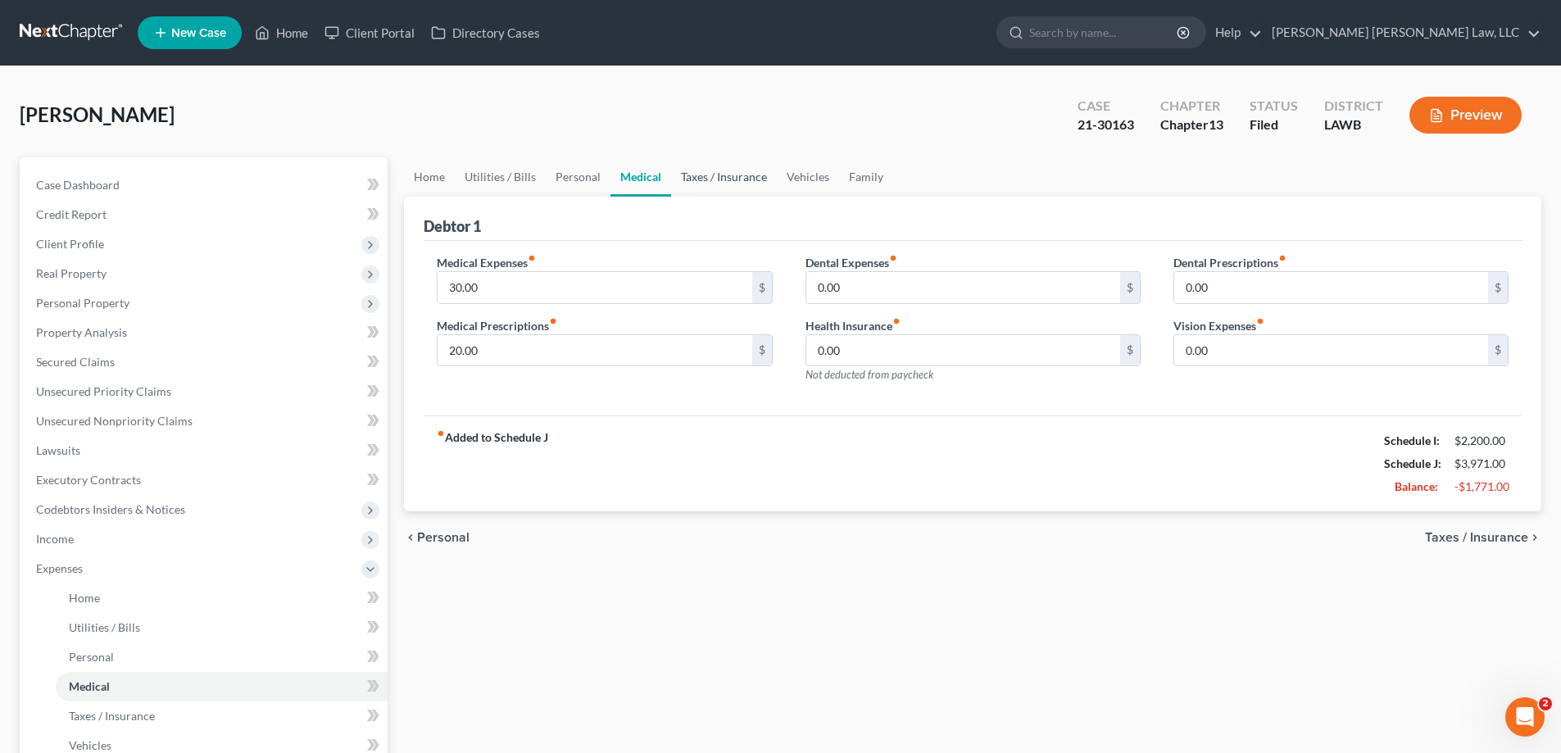
click at [700, 187] on link "Taxes / Insurance" at bounding box center [724, 176] width 106 height 39
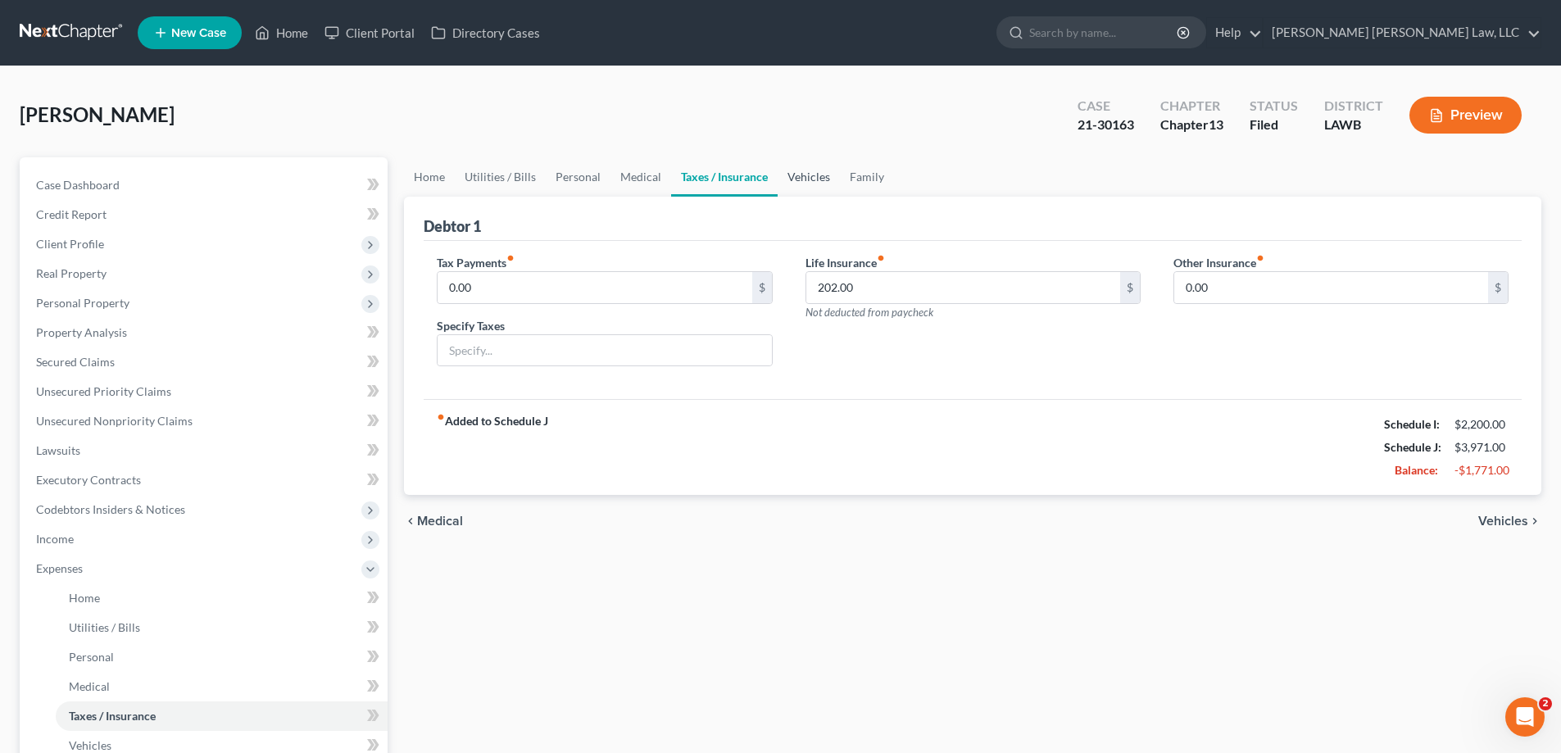
click at [801, 189] on link "Vehicles" at bounding box center [808, 176] width 62 height 39
